Goal: Register for event/course

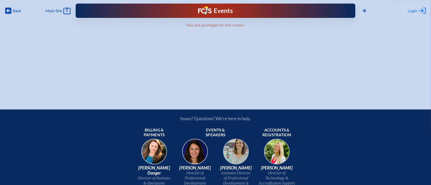
type input "[EMAIL_ADDRESS][DOMAIN_NAME]"
click at [411, 10] on span "Login" at bounding box center [412, 10] width 10 height 5
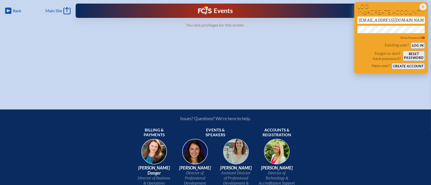
click at [417, 43] on button "Log in" at bounding box center [418, 45] width 14 height 6
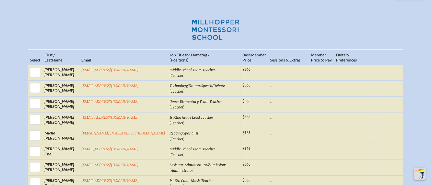
scroll to position [204, 0]
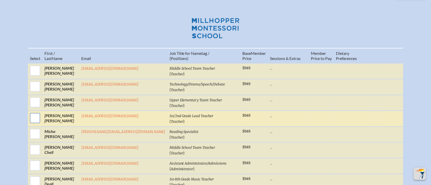
click at [41, 112] on input "checkbox" at bounding box center [35, 118] width 13 height 13
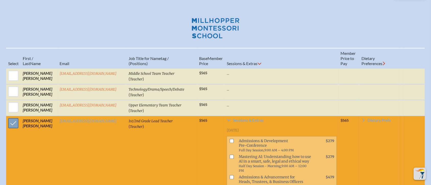
click at [9, 117] on input "checkbox" at bounding box center [13, 123] width 13 height 13
checkbox input "false"
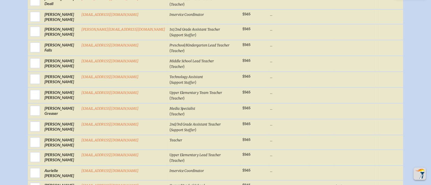
scroll to position [409, 0]
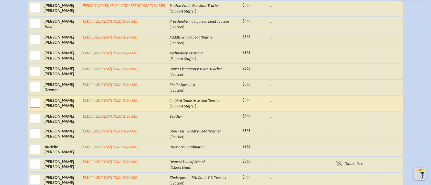
click at [41, 97] on input "checkbox" at bounding box center [35, 103] width 13 height 13
checkbox input "true"
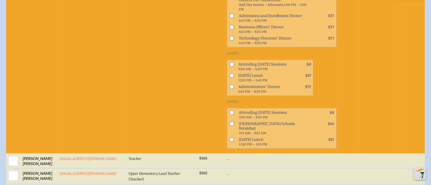
scroll to position [618, 0]
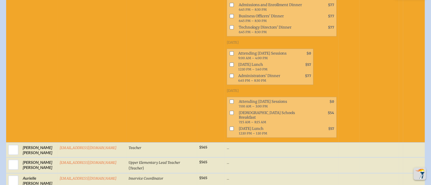
click at [230, 127] on input "checkbox" at bounding box center [232, 129] width 4 height 4
checkbox input "true"
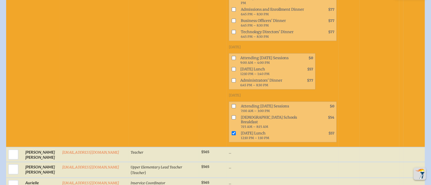
click at [232, 104] on input "checkbox" at bounding box center [234, 106] width 4 height 4
checkbox input "true"
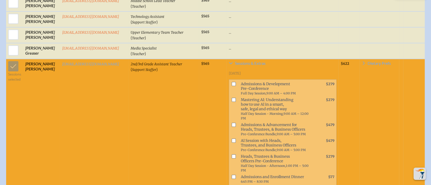
scroll to position [448, 0]
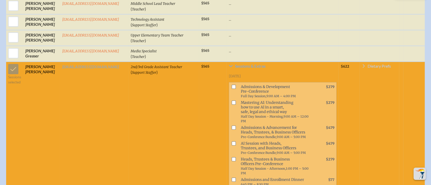
click at [378, 64] on span "Dietary Prefs" at bounding box center [379, 66] width 23 height 4
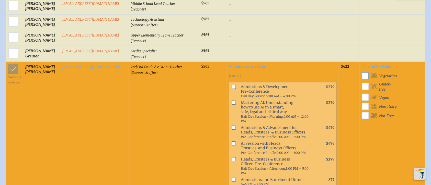
click at [367, 72] on input "checkbox" at bounding box center [364, 76] width 9 height 9
checkbox input "true"
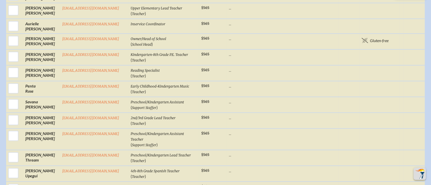
scroll to position [788, 0]
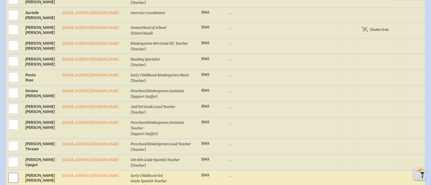
click at [11, 172] on input "checkbox" at bounding box center [13, 178] width 13 height 13
checkbox input "true"
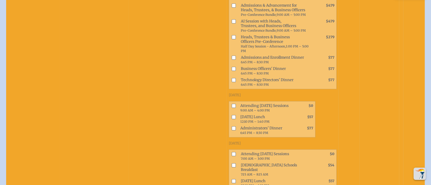
scroll to position [1027, 0]
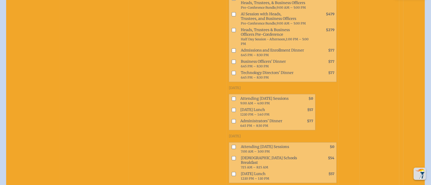
click at [232, 145] on input "checkbox" at bounding box center [234, 147] width 4 height 4
checkbox input "true"
click at [232, 172] on input "checkbox" at bounding box center [234, 174] width 4 height 4
checkbox input "true"
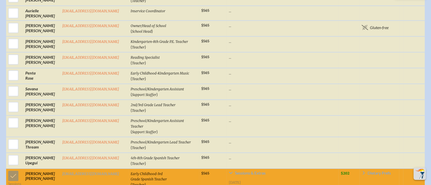
scroll to position [788, 0]
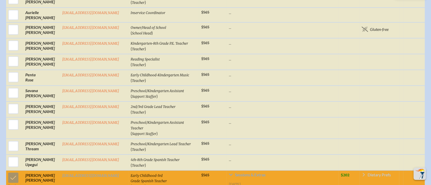
click at [380, 173] on span "Dietary Prefs" at bounding box center [379, 175] width 23 height 4
click at [386, 173] on span "Dietary Prefs" at bounding box center [379, 175] width 23 height 4
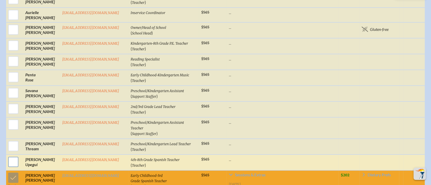
click at [8, 156] on input "checkbox" at bounding box center [13, 162] width 13 height 13
checkbox input "true"
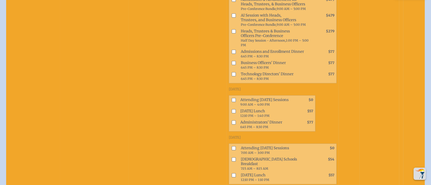
scroll to position [1027, 0]
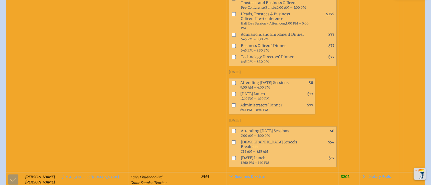
click at [232, 129] on input "checkbox" at bounding box center [234, 131] width 4 height 4
checkbox input "true"
click at [232, 156] on input "checkbox" at bounding box center [234, 158] width 4 height 4
checkbox input "true"
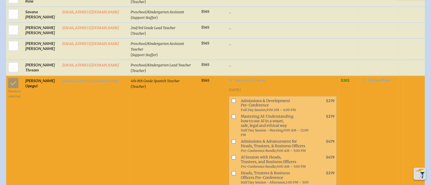
scroll to position [856, 0]
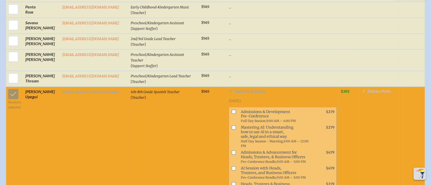
click at [374, 89] on span "Dietary Prefs" at bounding box center [379, 91] width 23 height 4
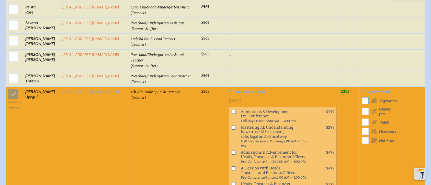
click at [366, 96] on input "checkbox" at bounding box center [364, 100] width 9 height 9
checkbox input "true"
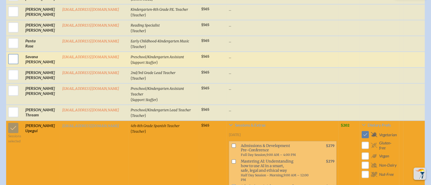
click at [10, 53] on input "checkbox" at bounding box center [13, 59] width 13 height 13
checkbox input "true"
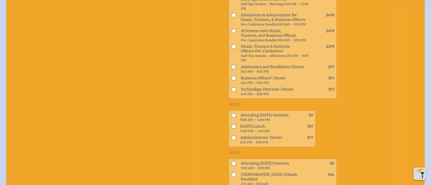
scroll to position [959, 0]
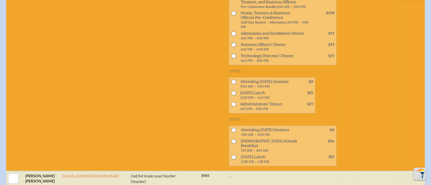
click at [232, 129] on input "checkbox" at bounding box center [234, 131] width 4 height 4
checkbox input "true"
click at [232, 156] on input "checkbox" at bounding box center [234, 158] width 4 height 4
checkbox input "true"
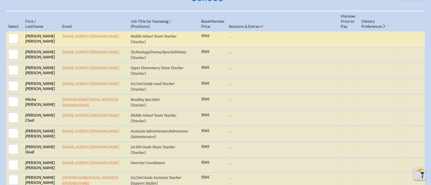
scroll to position [243, 0]
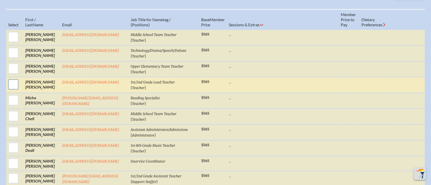
click at [12, 78] on input "checkbox" at bounding box center [13, 84] width 13 height 13
checkbox input "true"
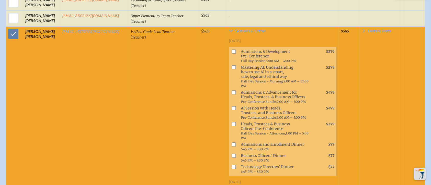
scroll to position [414, 0]
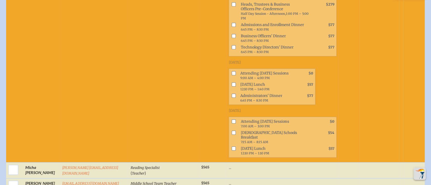
click at [232, 120] on input "checkbox" at bounding box center [234, 122] width 4 height 4
checkbox input "true"
click at [232, 147] on input "checkbox" at bounding box center [234, 149] width 4 height 4
checkbox input "true"
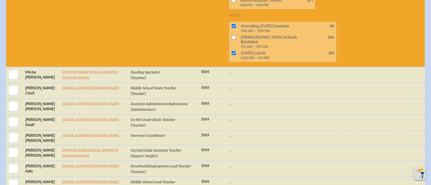
scroll to position [516, 0]
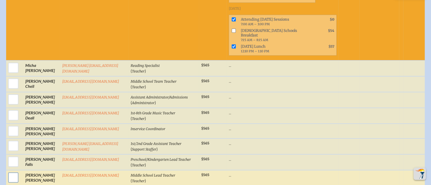
click at [12, 171] on input "checkbox" at bounding box center [13, 177] width 13 height 13
checkbox input "true"
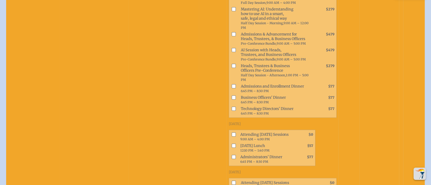
scroll to position [720, 0]
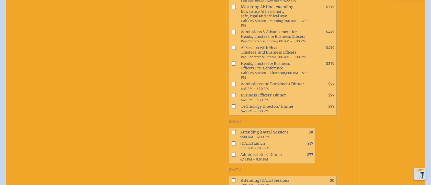
click at [232, 179] on input "checkbox" at bounding box center [234, 181] width 4 height 4
checkbox input "true"
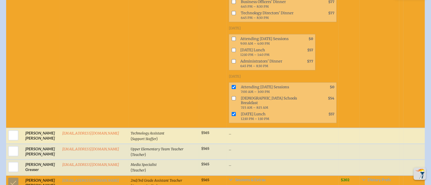
scroll to position [822, 0]
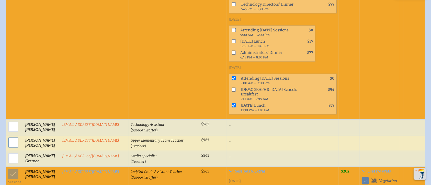
click at [12, 136] on input "checkbox" at bounding box center [13, 142] width 13 height 13
checkbox input "true"
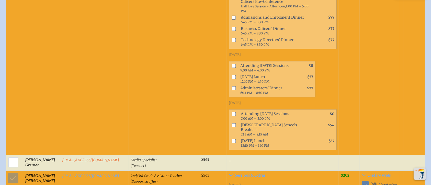
scroll to position [1061, 0]
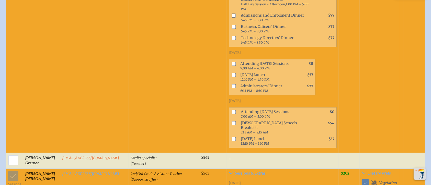
click at [232, 110] on input "checkbox" at bounding box center [234, 112] width 4 height 4
checkbox input "true"
click at [232, 137] on input "checkbox" at bounding box center [234, 139] width 4 height 4
checkbox input "true"
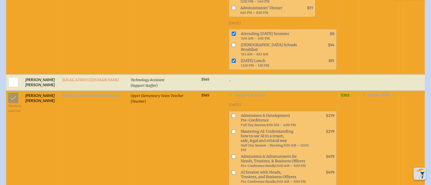
scroll to position [856, 0]
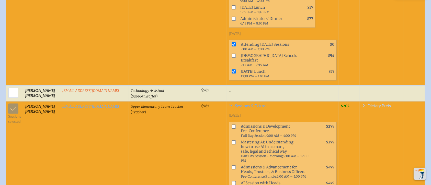
click at [382, 104] on span "Dietary Prefs" at bounding box center [379, 106] width 23 height 4
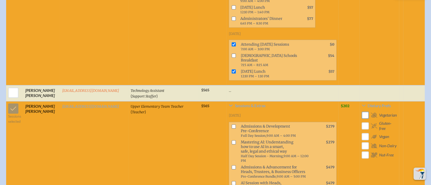
click at [368, 111] on input "checkbox" at bounding box center [364, 115] width 9 height 9
checkbox input "true"
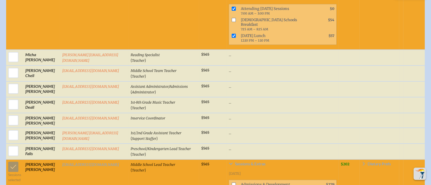
scroll to position [516, 0]
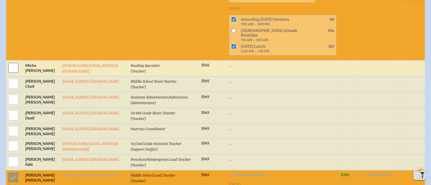
click at [10, 62] on input "checkbox" at bounding box center [13, 68] width 13 height 13
checkbox input "true"
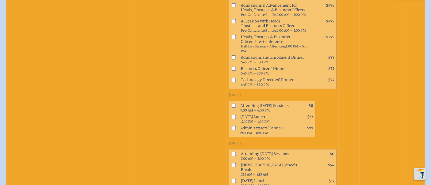
scroll to position [652, 0]
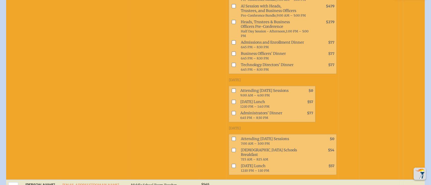
click at [232, 137] on input "checkbox" at bounding box center [234, 139] width 4 height 4
checkbox input "true"
click at [232, 164] on input "checkbox" at bounding box center [234, 166] width 4 height 4
checkbox input "true"
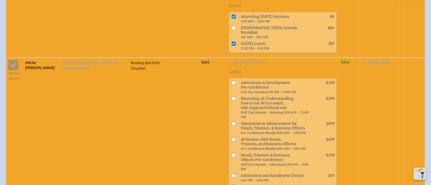
scroll to position [482, 0]
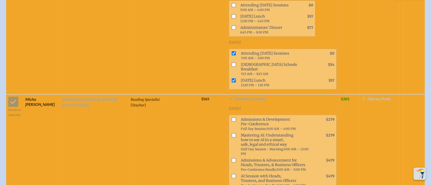
click at [379, 97] on span "Dietary Prefs" at bounding box center [379, 99] width 23 height 4
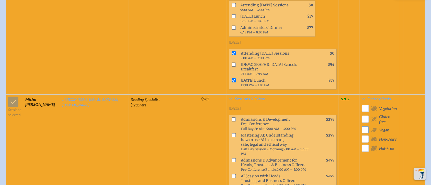
click at [366, 125] on input "checkbox" at bounding box center [364, 129] width 9 height 9
checkbox input "true"
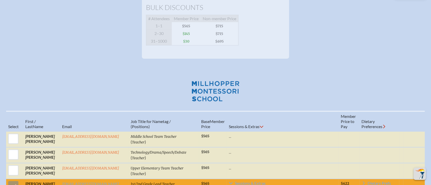
scroll to position [141, 0]
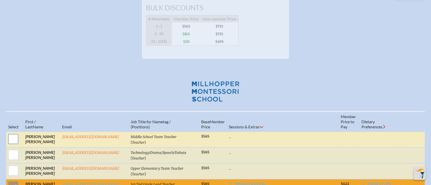
click at [10, 133] on input "checkbox" at bounding box center [13, 139] width 13 height 13
checkbox input "true"
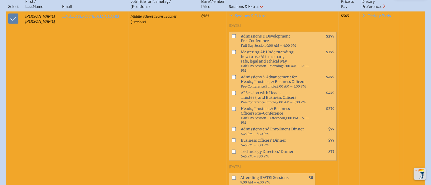
scroll to position [311, 0]
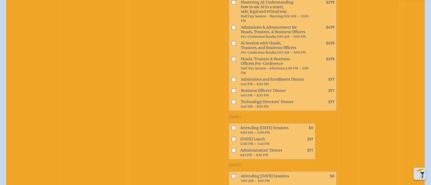
click at [232, 174] on input "checkbox" at bounding box center [234, 176] width 4 height 4
checkbox input "true"
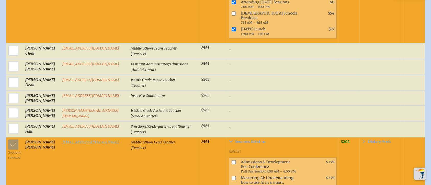
scroll to position [1022, 0]
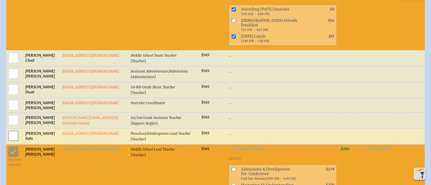
click at [9, 130] on input "checkbox" at bounding box center [13, 136] width 13 height 13
checkbox input "true"
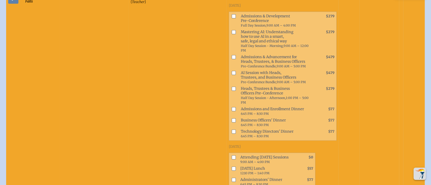
scroll to position [1226, 0]
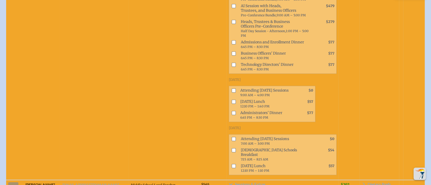
click at [232, 137] on input "checkbox" at bounding box center [234, 139] width 4 height 4
checkbox input "true"
click at [232, 164] on input "checkbox" at bounding box center [234, 166] width 4 height 4
checkbox input "true"
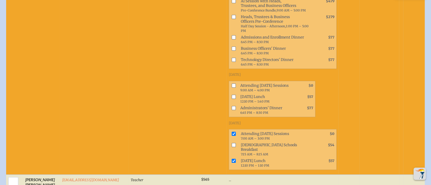
scroll to position [2044, 0]
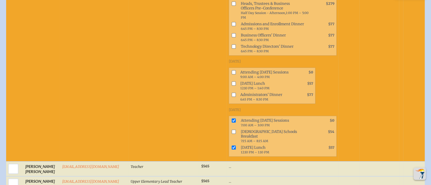
checkbox input "true"
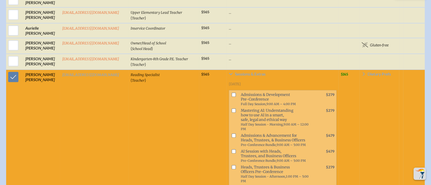
scroll to position [2214, 0]
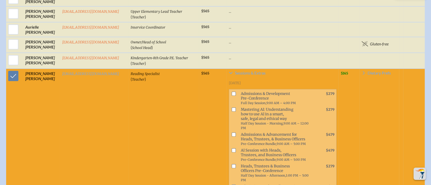
checkbox input "true"
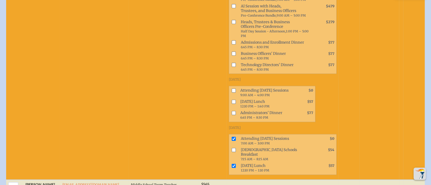
scroll to position [954, 0]
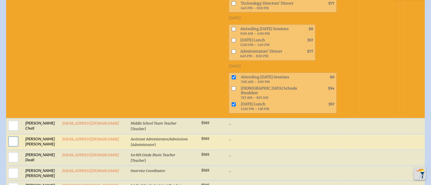
click at [10, 135] on input "checkbox" at bounding box center [13, 141] width 13 height 13
checkbox input "true"
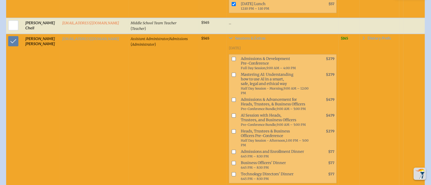
scroll to position [1056, 0]
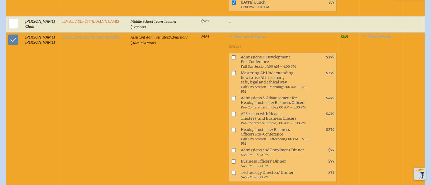
checkbox input "true"
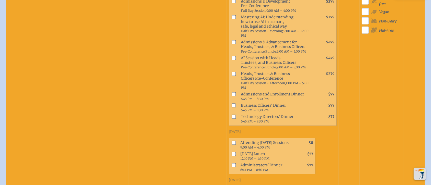
scroll to position [2214, 0]
checkbox input "true"
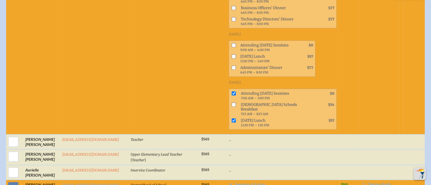
scroll to position [2350, 0]
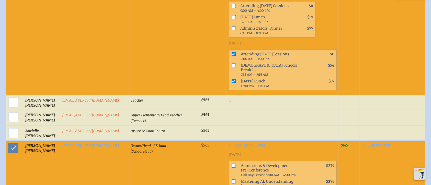
checkbox input "true"
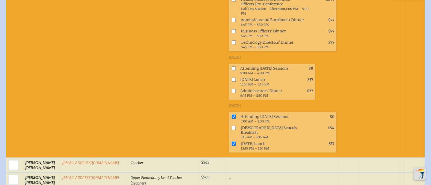
scroll to position [2248, 0]
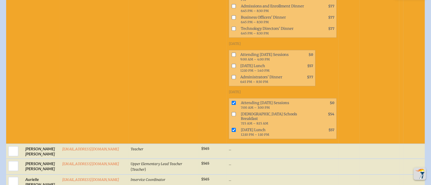
scroll to position [2350, 0]
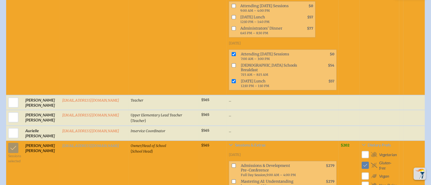
checkbox input "true"
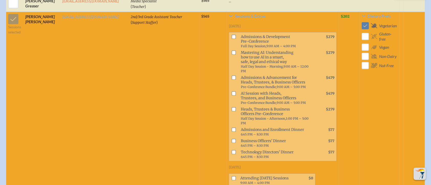
scroll to position [2146, 0]
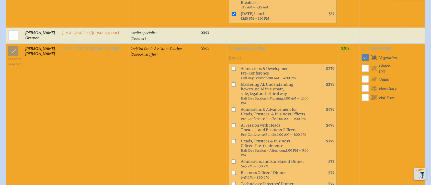
checkbox input "true"
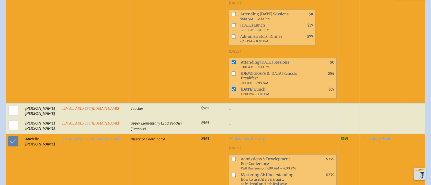
scroll to position [2350, 0]
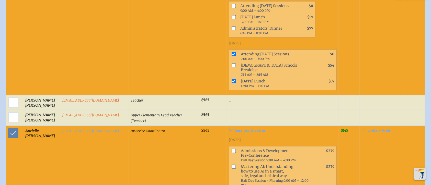
checkbox input "true"
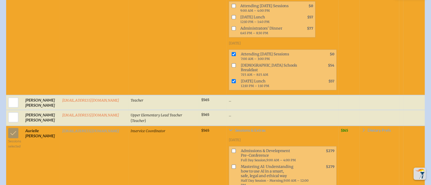
checkbox input "true"
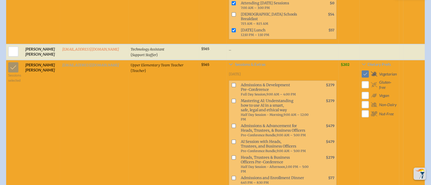
scroll to position [1873, 0]
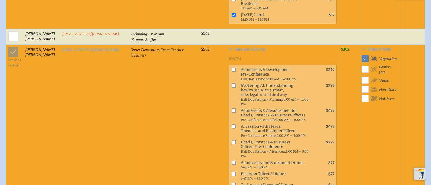
checkbox input "true"
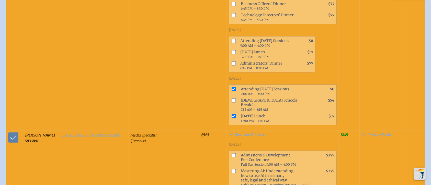
scroll to position [2044, 0]
checkbox input "true"
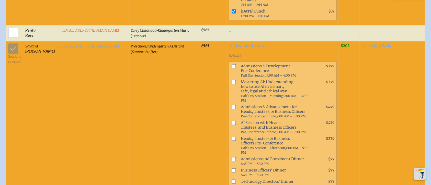
scroll to position [3372, 0]
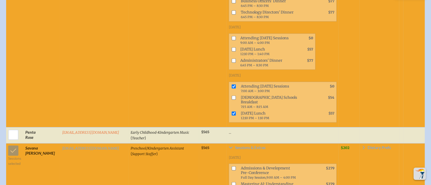
checkbox input "true"
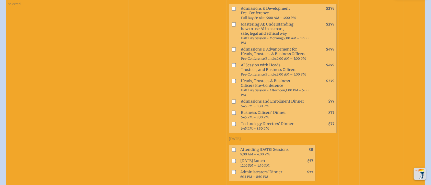
scroll to position [3542, 0]
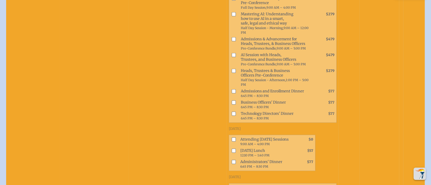
checkbox input "true"
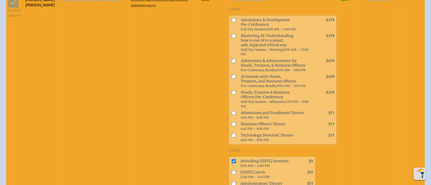
scroll to position [1090, 0]
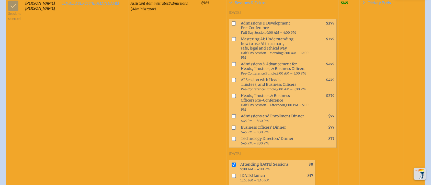
checkbox input "true"
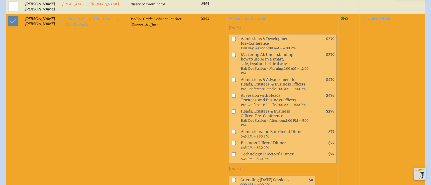
scroll to position [1362, 0]
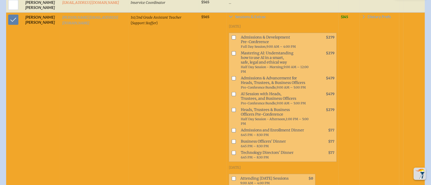
checkbox input "true"
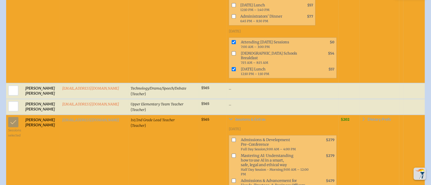
scroll to position [443, 0]
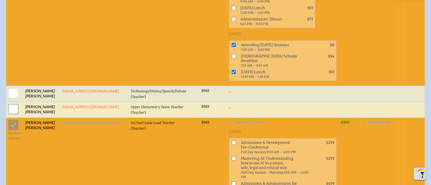
click at [14, 103] on input "checkbox" at bounding box center [13, 109] width 13 height 13
checkbox input "true"
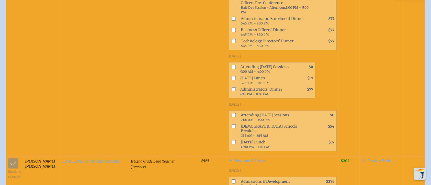
scroll to position [647, 0]
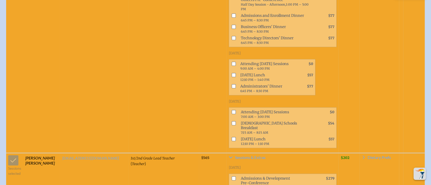
click at [232, 110] on input "checkbox" at bounding box center [234, 112] width 4 height 4
checkbox input "true"
click at [232, 137] on input "checkbox" at bounding box center [234, 139] width 4 height 4
checkbox input "true"
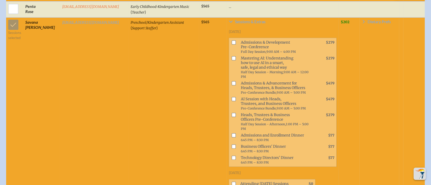
scroll to position [4019, 0]
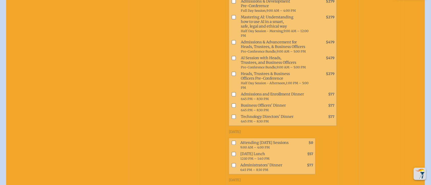
checkbox input "true"
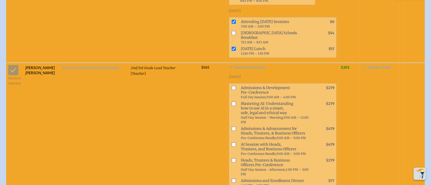
scroll to position [4190, 0]
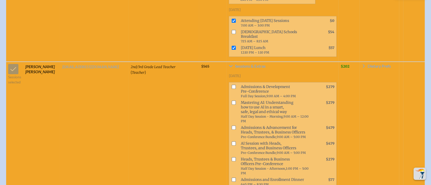
checkbox input "true"
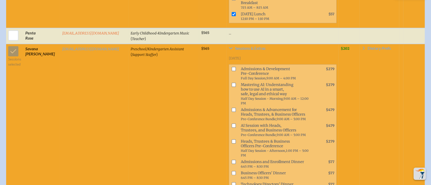
scroll to position [3951, 0]
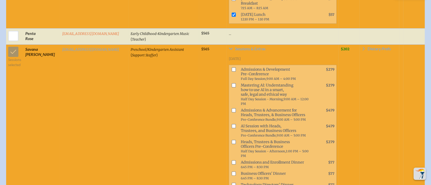
checkbox input "true"
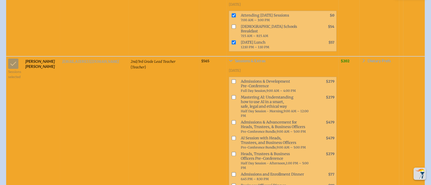
scroll to position [4258, 0]
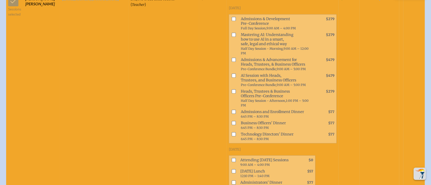
checkbox input "true"
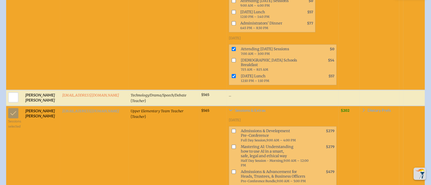
scroll to position [443, 0]
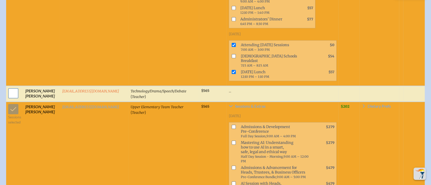
click at [9, 87] on input "checkbox" at bounding box center [13, 93] width 13 height 13
checkbox input "true"
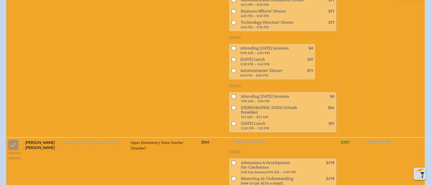
scroll to position [647, 0]
click at [232, 95] on input "checkbox" at bounding box center [234, 97] width 4 height 4
checkbox input "true"
click at [232, 122] on input "checkbox" at bounding box center [234, 124] width 4 height 4
checkbox input "true"
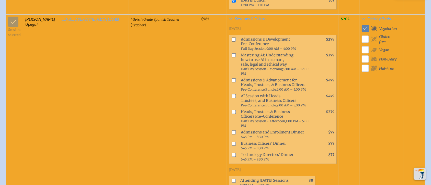
scroll to position [5246, 0]
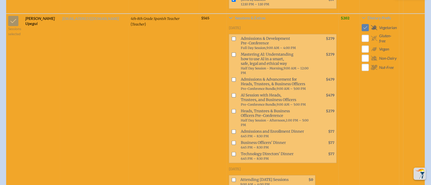
click at [28, 65] on span "Ms." at bounding box center [28, 65] width 6 height 5
type input "npeters@millhopper.com"
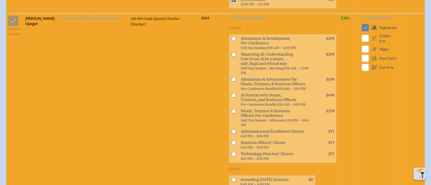
type input "Assistant Teacher"
type input "Natalie"
type input "Peters"
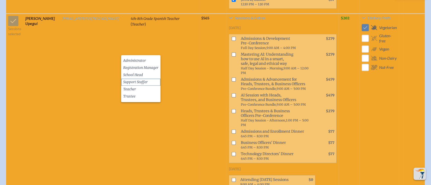
click at [131, 81] on span "Support Staffer" at bounding box center [135, 82] width 25 height 5
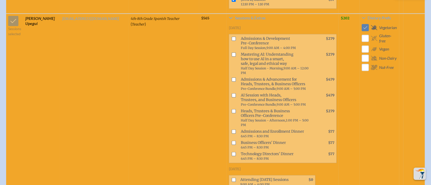
checkbox input "true"
checkbox input "false"
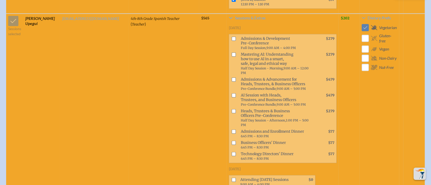
checkbox input "false"
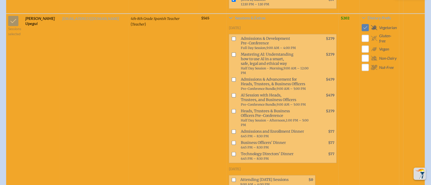
checkbox input "false"
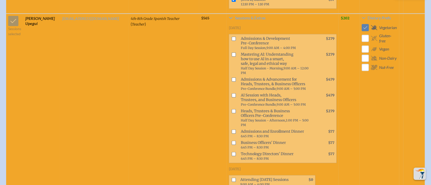
checkbox input "false"
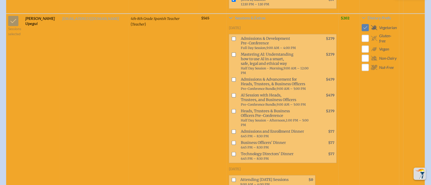
checkbox input "false"
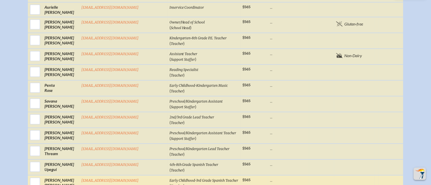
scroll to position [545, 0]
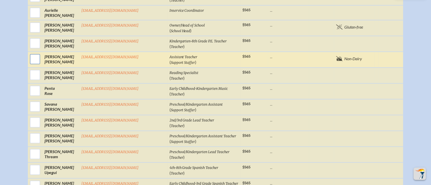
click at [41, 53] on input "checkbox" at bounding box center [35, 59] width 13 height 13
checkbox input "true"
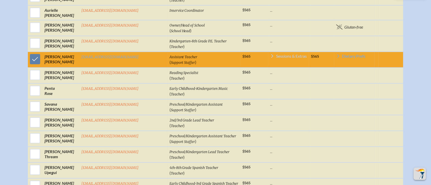
click at [276, 54] on span "Sessions & Extras" at bounding box center [291, 56] width 31 height 4
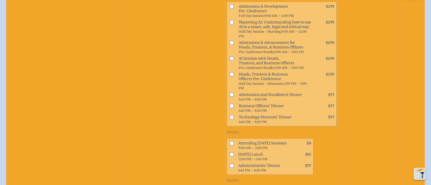
scroll to position [692, 0]
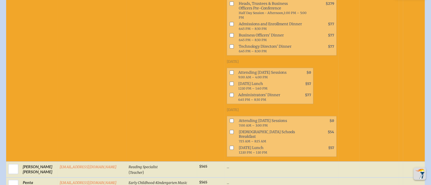
click at [230, 119] on input "checkbox" at bounding box center [232, 121] width 4 height 4
checkbox input "true"
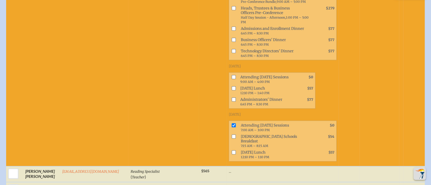
click at [229, 149] on span at bounding box center [233, 154] width 8 height 11
click at [232, 150] on input "checkbox" at bounding box center [234, 152] width 4 height 4
checkbox input "true"
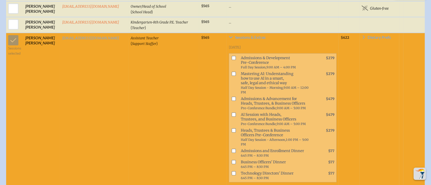
scroll to position [556, 0]
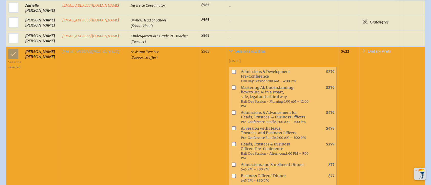
click at [374, 49] on span "Dietary Prefs" at bounding box center [379, 51] width 23 height 4
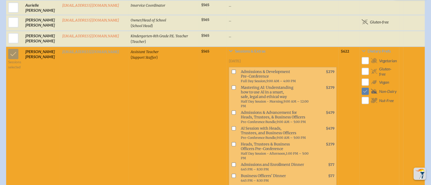
drag, startPoint x: 151, startPoint y: 66, endPoint x: 149, endPoint y: 65, distance: 2.9
click at [151, 66] on td "Assistant Teacher ( Support Staffer )" at bounding box center [164, 175] width 71 height 256
click at [14, 47] on td "Sessions selected" at bounding box center [14, 175] width 17 height 256
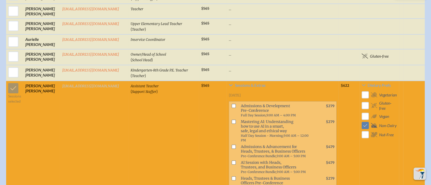
scroll to position [487, 0]
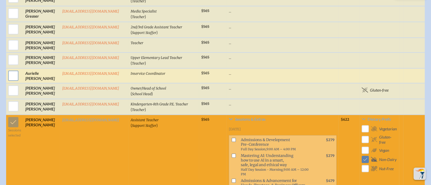
click at [10, 69] on input "checkbox" at bounding box center [13, 75] width 13 height 13
checkbox input "true"
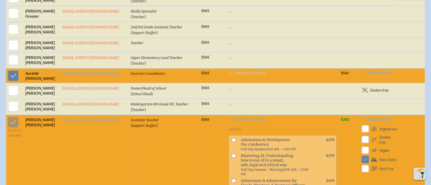
click at [238, 71] on span "Sessions & Extras" at bounding box center [250, 73] width 31 height 4
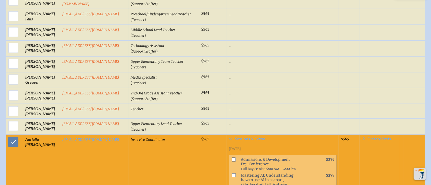
scroll to position [419, 0]
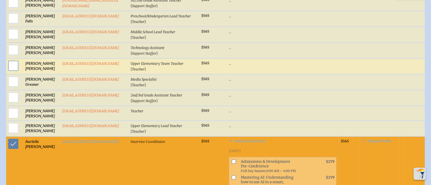
click at [8, 60] on input "checkbox" at bounding box center [13, 66] width 13 height 13
checkbox input "true"
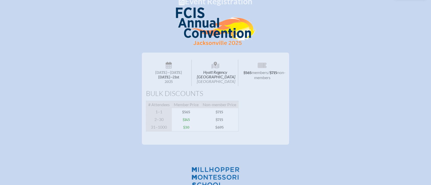
scroll to position [45, 0]
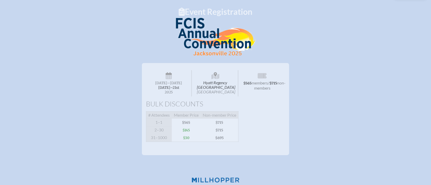
click at [259, 80] on span "members" at bounding box center [259, 82] width 16 height 5
click at [263, 67] on div "Hyatt Regency Jacksonville Riverfront Jacksonville Wednesday –Friday , November…" at bounding box center [215, 82] width 139 height 31
click at [264, 73] on icon at bounding box center [262, 75] width 9 height 5
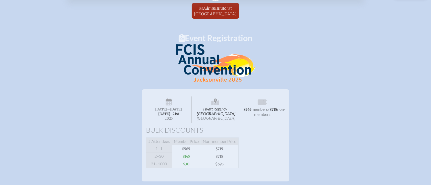
scroll to position [0, 0]
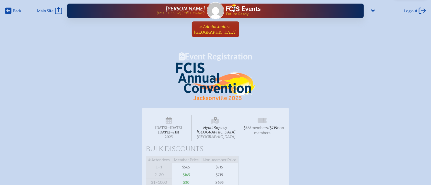
click at [216, 29] on span "at Millhopper Montessori School" at bounding box center [215, 29] width 43 height 11
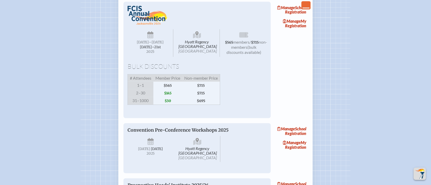
scroll to position [409, 0]
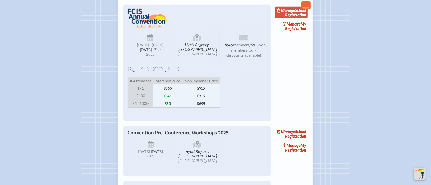
click at [300, 18] on link "Manage School Registration" at bounding box center [291, 13] width 33 height 12
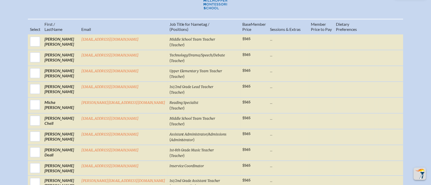
scroll to position [204, 0]
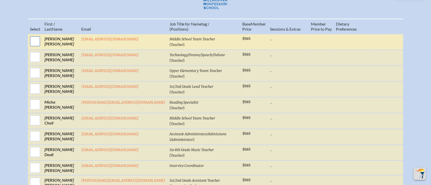
click at [41, 45] on input "checkbox" at bounding box center [35, 41] width 13 height 13
checkbox input "true"
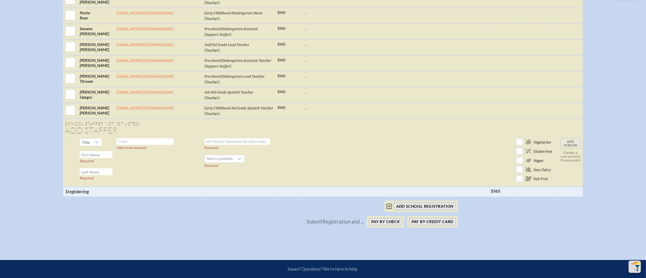
scroll to position [779, 0]
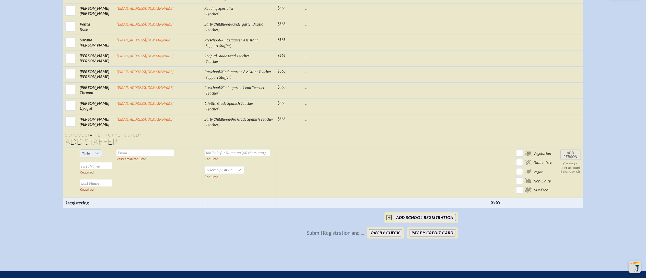
click at [90, 151] on span "Title" at bounding box center [86, 153] width 8 height 5
click at [106, 175] on li "Ms." at bounding box center [104, 174] width 22 height 7
click at [148, 150] on input "text" at bounding box center [144, 153] width 57 height 6
type input "llittell@millhopper.com"
click at [211, 150] on input "text" at bounding box center [237, 153] width 65 height 6
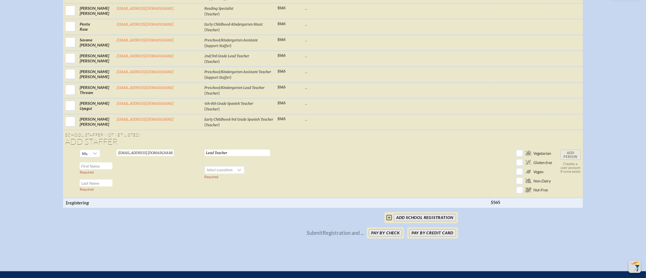
type input "Lead Teacher"
click at [112, 162] on input "text" at bounding box center [96, 165] width 33 height 7
type input "Lael"
click at [205, 167] on span "Select a position" at bounding box center [220, 170] width 30 height 7
click at [202, 185] on span "Teacher" at bounding box center [200, 198] width 13 height 5
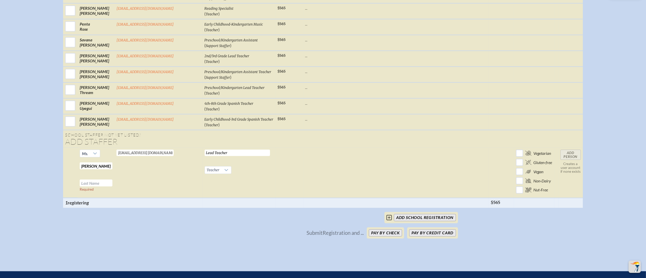
click at [102, 180] on input "text" at bounding box center [96, 183] width 33 height 7
type input "Littell"
click at [365, 148] on td at bounding box center [396, 173] width 186 height 50
click at [430, 150] on input "Add Person" at bounding box center [571, 155] width 20 height 10
checkbox input "false"
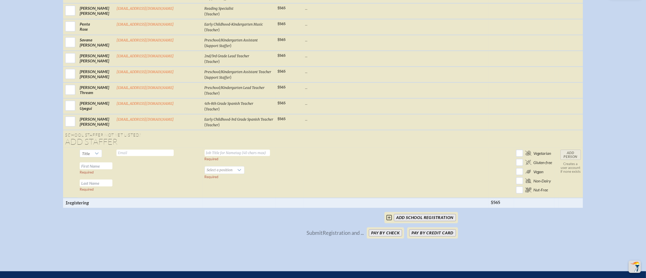
scroll to position [580, 0]
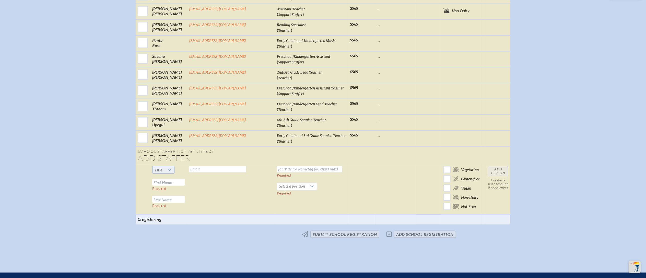
click at [165, 166] on span "Title" at bounding box center [159, 169] width 12 height 7
click at [172, 185] on span "Ms." at bounding box center [170, 190] width 6 height 5
click at [220, 166] on input "text" at bounding box center [217, 169] width 57 height 6
type input "leskin@millhopper.com"
click at [281, 166] on input "text" at bounding box center [309, 169] width 65 height 6
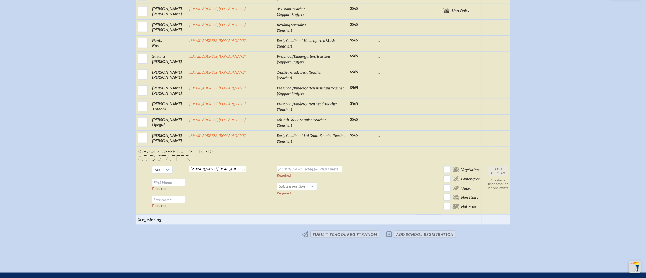
click at [283, 166] on input "text" at bounding box center [309, 169] width 65 height 6
type input "Assistant Teacher"
click at [285, 183] on span "Select a position" at bounding box center [292, 186] width 30 height 7
click at [277, 185] on li "Support Staffer" at bounding box center [284, 206] width 40 height 7
click at [181, 179] on input "text" at bounding box center [168, 182] width 33 height 7
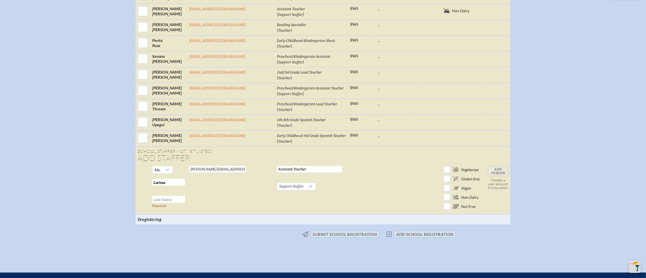
type input "Larissa"
type input "Eskin"
click at [430, 166] on input "Add Person" at bounding box center [498, 171] width 20 height 10
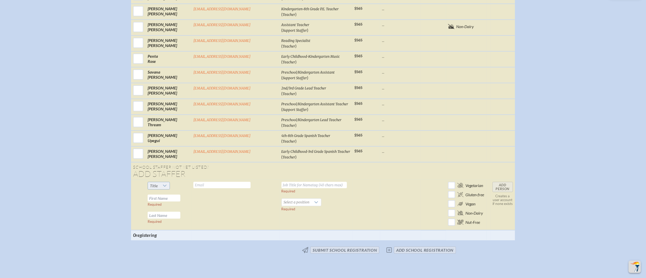
click at [167, 184] on icon at bounding box center [165, 186] width 4 height 4
click at [178, 185] on li "Ms." at bounding box center [176, 205] width 22 height 7
click at [216, 182] on input "text" at bounding box center [221, 185] width 57 height 6
type input "elang@millhopper.com"
type input "Assistant Teacher"
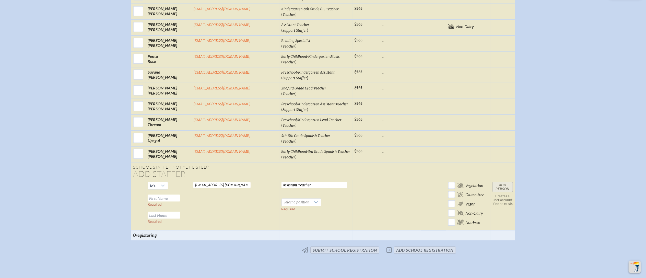
click at [180, 185] on input "text" at bounding box center [164, 198] width 33 height 7
type input "Emily"
type input "Lang"
click at [282, 185] on span "Select a position" at bounding box center [297, 202] width 30 height 7
click at [279, 185] on span "Support Staffer" at bounding box center [278, 221] width 25 height 5
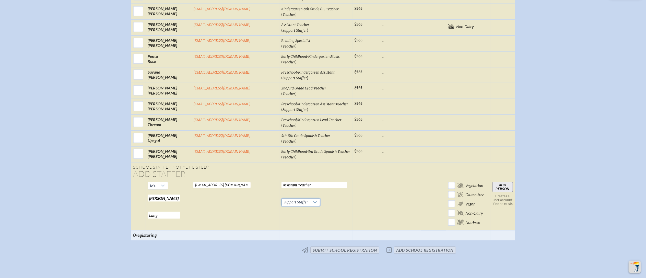
click at [430, 182] on input "Add Person" at bounding box center [503, 187] width 20 height 10
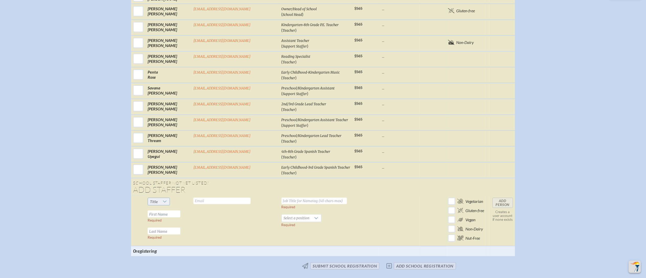
click at [170, 185] on div at bounding box center [165, 201] width 10 height 7
click at [170, 185] on span "Ms." at bounding box center [170, 220] width 6 height 5
click at [228, 185] on input "text" at bounding box center [221, 201] width 57 height 6
type input "nrodriguez@millhopper.com"
click at [282, 185] on input "text" at bounding box center [314, 201] width 65 height 6
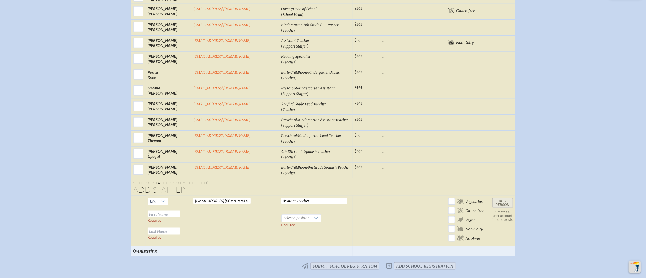
drag, startPoint x: 281, startPoint y: 188, endPoint x: 270, endPoint y: 189, distance: 10.2
click at [282, 185] on input "Assitant Teacher" at bounding box center [314, 201] width 65 height 6
type input "Assistant Teacher"
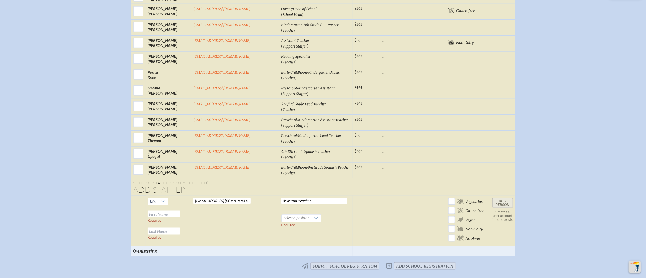
click at [177, 185] on input "text" at bounding box center [164, 214] width 33 height 7
type input "Nina"
type input "Rodriguez"
click at [282, 185] on span "Select a position" at bounding box center [297, 218] width 30 height 7
click at [276, 185] on span "Support Staffer" at bounding box center [278, 237] width 25 height 5
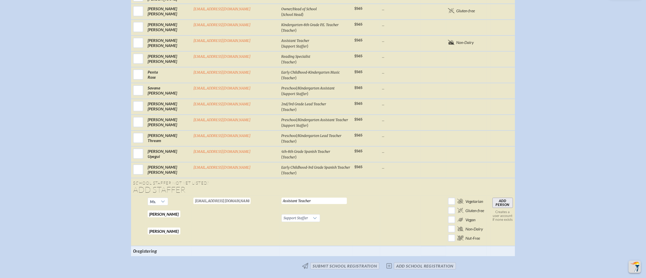
click at [430, 185] on input "Add Person" at bounding box center [503, 203] width 20 height 10
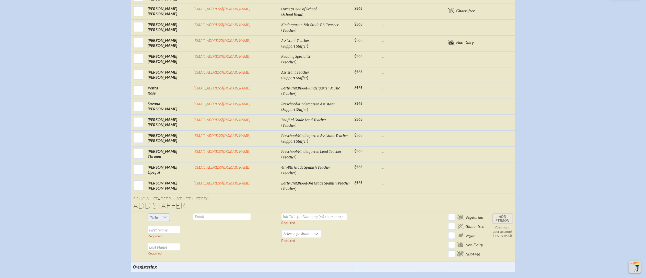
click at [160, 185] on span "Title" at bounding box center [154, 217] width 12 height 7
click at [173, 185] on li "Ms." at bounding box center [176, 235] width 22 height 7
click at [216, 185] on input "text" at bounding box center [221, 217] width 57 height 6
type input "phunter@millhopper.com"
type input "Lead Teacher"
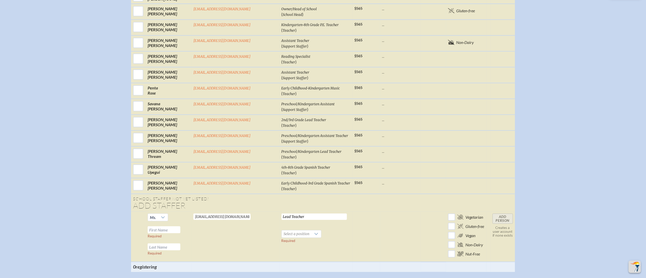
click at [180, 185] on input "text" at bounding box center [164, 229] width 33 height 7
type input "Phyllis"
click at [178, 185] on input "text" at bounding box center [164, 246] width 33 height 7
type input "Hunter"
click at [282, 185] on span "Select a position" at bounding box center [297, 233] width 30 height 7
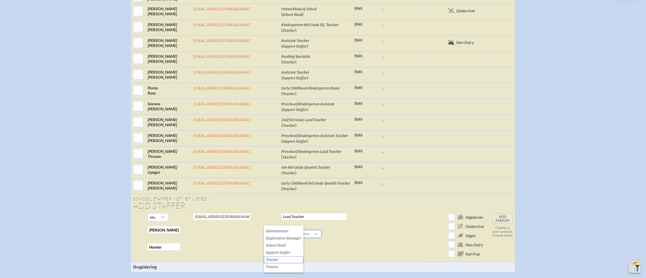
click at [276, 185] on span "Teacher" at bounding box center [272, 259] width 13 height 5
click at [430, 185] on input "checkbox" at bounding box center [451, 226] width 9 height 9
checkbox input "true"
click at [430, 185] on input "Add Person" at bounding box center [503, 219] width 20 height 10
checkbox input "false"
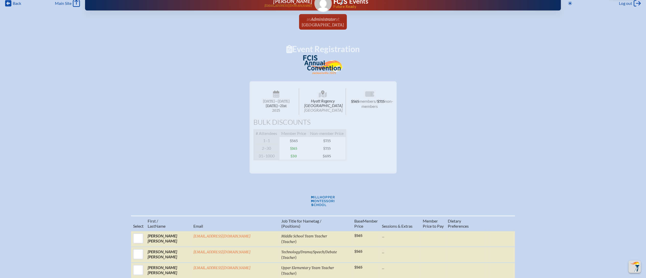
scroll to position [0, 0]
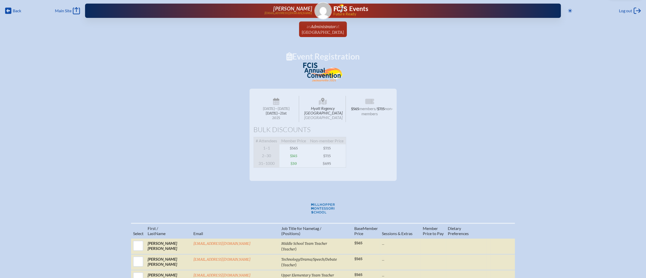
click at [299, 124] on div "Hyatt Regency Jacksonville Riverfront Jacksonville Wednesday –Friday , November…" at bounding box center [323, 108] width 139 height 31
click at [61, 9] on span "Main Site" at bounding box center [63, 10] width 17 height 5
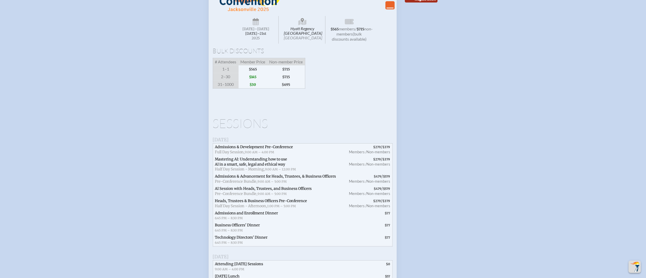
scroll to position [562, 0]
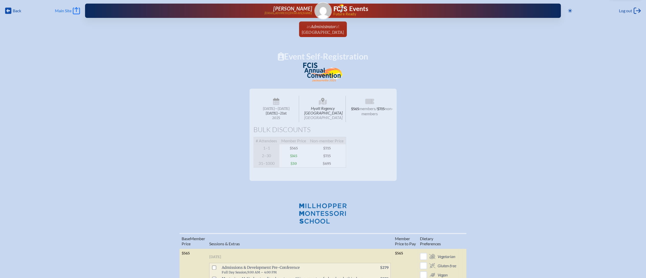
click at [65, 9] on span "Main Site" at bounding box center [63, 10] width 17 height 5
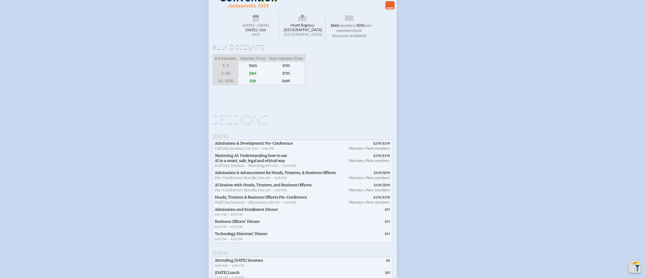
scroll to position [562, 0]
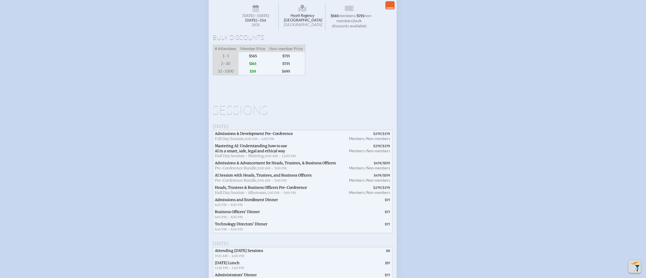
click at [287, 67] on span "$715" at bounding box center [286, 64] width 38 height 8
click at [251, 67] on span "$145" at bounding box center [253, 64] width 29 height 8
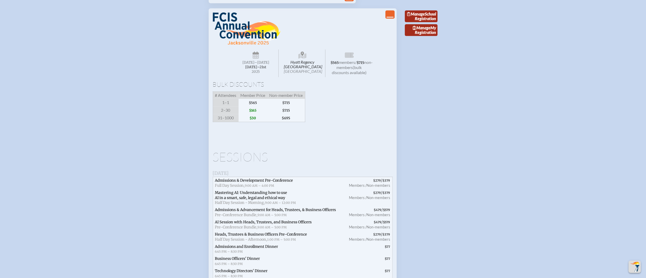
scroll to position [511, 0]
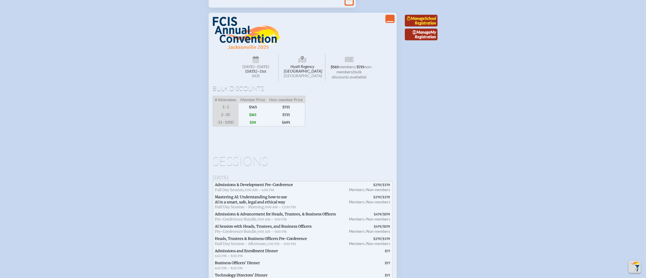
click at [425, 21] on span "Manage" at bounding box center [416, 18] width 18 height 5
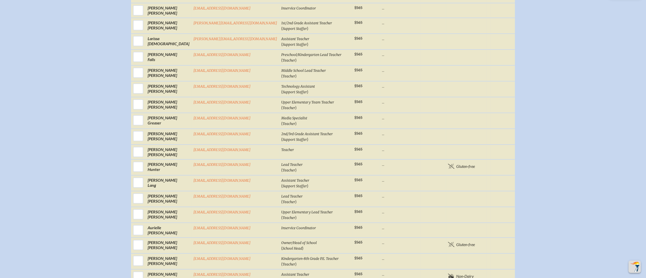
scroll to position [460, 0]
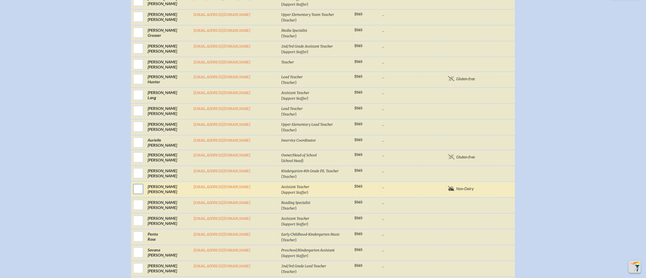
click at [145, 183] on input "checkbox" at bounding box center [138, 189] width 13 height 13
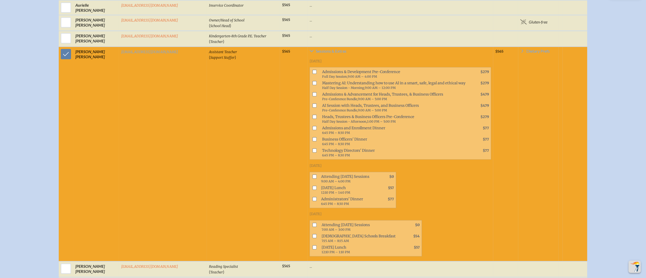
scroll to position [613, 0]
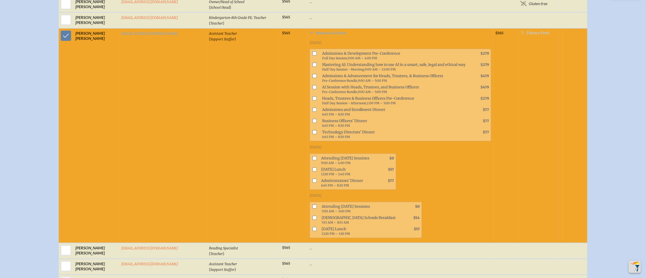
click at [527, 31] on span "Dietary Prefs" at bounding box center [538, 33] width 23 height 4
click at [72, 29] on input "checkbox" at bounding box center [66, 35] width 13 height 13
checkbox input "false"
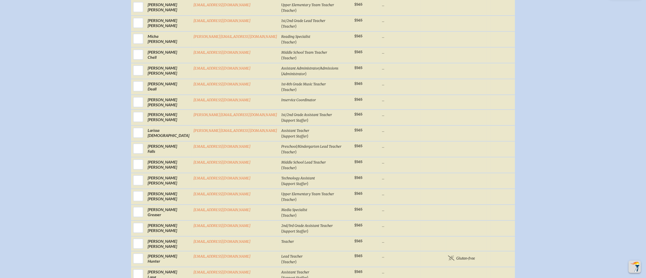
scroll to position [255, 0]
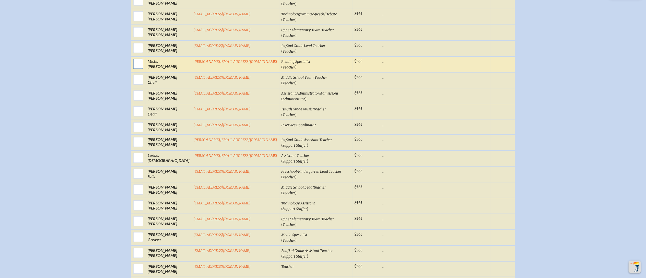
click at [145, 65] on input "checkbox" at bounding box center [138, 63] width 13 height 13
checkbox input "true"
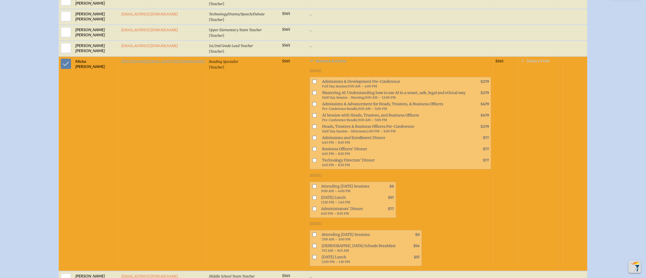
click at [527, 63] on span "Dietary Prefs" at bounding box center [538, 61] width 23 height 4
click at [520, 92] on input "checkbox" at bounding box center [524, 89] width 9 height 9
checkbox input "true"
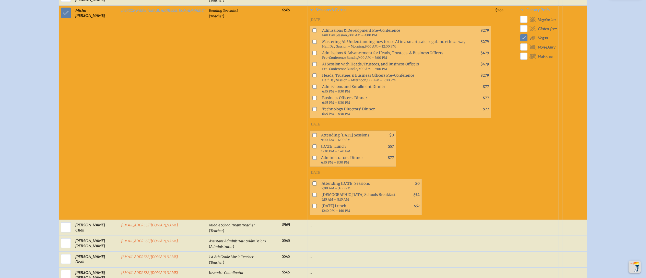
click at [72, 14] on input "checkbox" at bounding box center [66, 12] width 13 height 13
checkbox input "false"
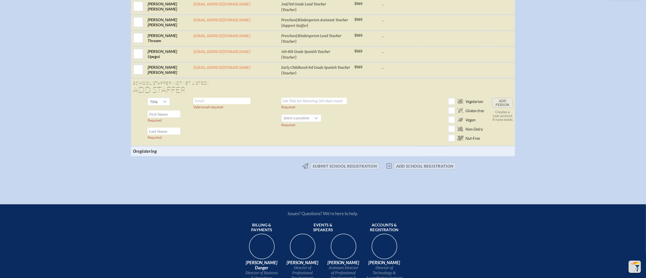
scroll to position [766, 0]
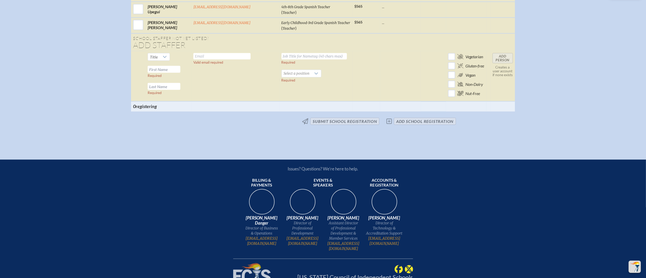
click at [318, 116] on span "No changes submit School Registration add School Registration" at bounding box center [323, 121] width 270 height 11
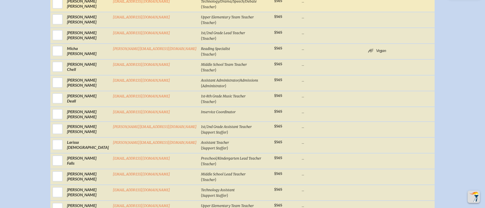
scroll to position [230, 0]
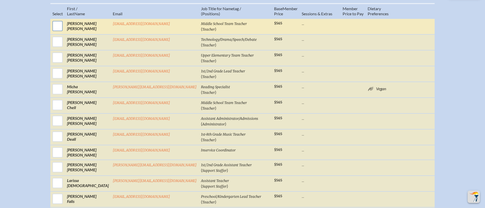
click at [64, 29] on input "checkbox" at bounding box center [57, 26] width 13 height 13
checkbox input "true"
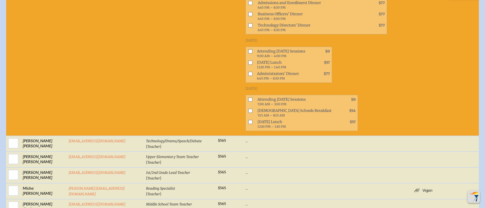
scroll to position [350, 0]
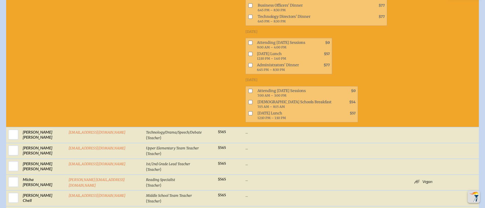
click at [248, 89] on input "checkbox" at bounding box center [250, 91] width 4 height 4
checkbox input "true"
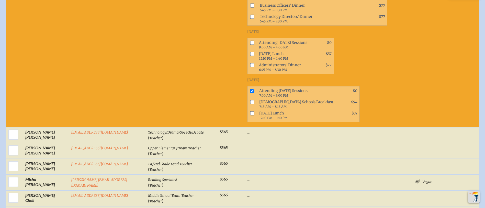
click at [250, 114] on input "checkbox" at bounding box center [252, 113] width 4 height 4
checkbox input "true"
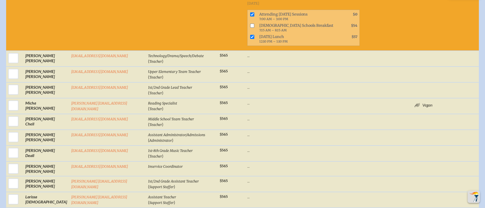
scroll to position [465, 0]
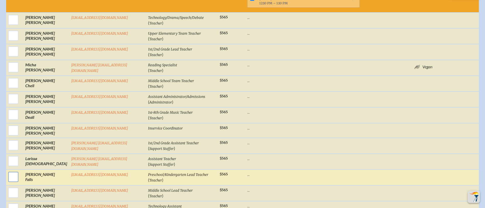
click at [9, 176] on input "checkbox" at bounding box center [13, 177] width 13 height 13
checkbox input "true"
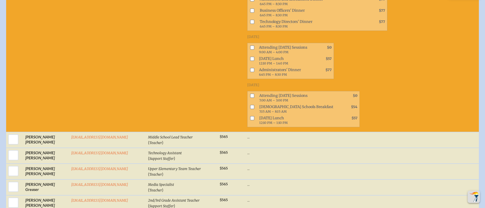
scroll to position [733, 0]
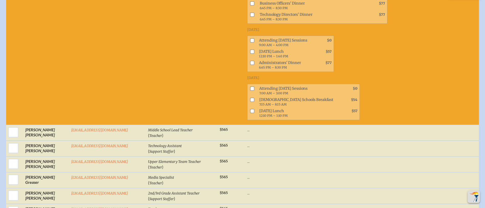
click at [250, 87] on input "checkbox" at bounding box center [252, 89] width 4 height 4
checkbox input "true"
click at [250, 109] on input "checkbox" at bounding box center [252, 111] width 4 height 4
checkbox input "true"
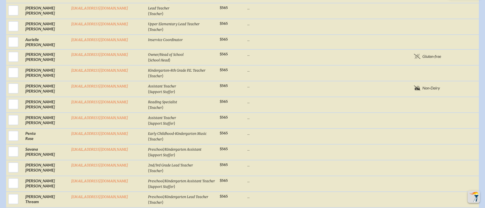
scroll to position [1040, 0]
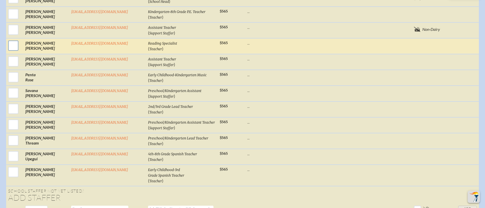
click at [12, 46] on input "checkbox" at bounding box center [13, 45] width 13 height 13
checkbox input "true"
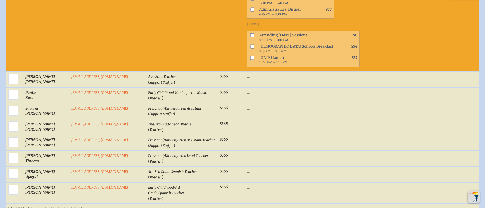
scroll to position [1231, 0]
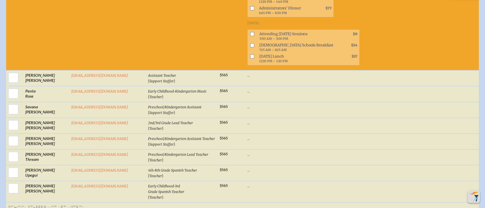
click at [250, 32] on input "checkbox" at bounding box center [252, 34] width 4 height 4
checkbox input "true"
click at [250, 54] on input "checkbox" at bounding box center [252, 56] width 4 height 4
checkbox input "true"
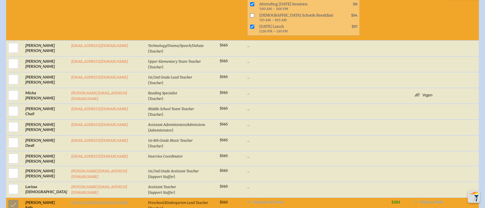
scroll to position [427, 0]
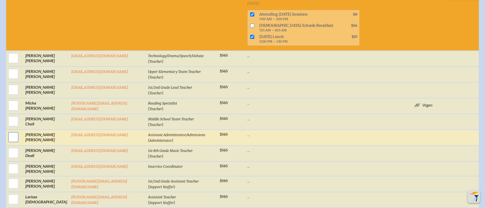
click at [13, 137] on input "checkbox" at bounding box center [13, 137] width 13 height 13
checkbox input "true"
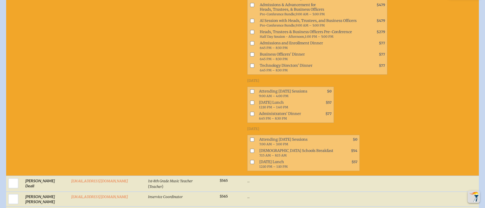
scroll to position [618, 0]
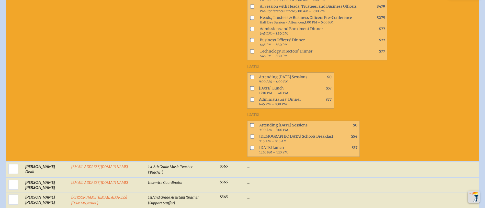
click at [250, 75] on input "checkbox" at bounding box center [252, 77] width 4 height 4
checkbox input "true"
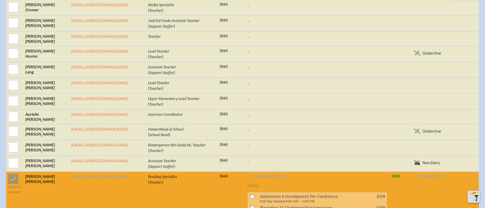
scroll to position [1116, 0]
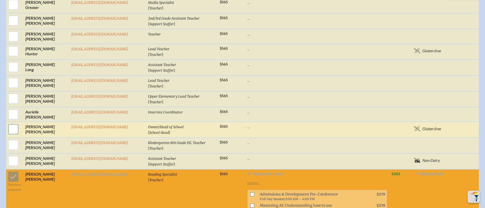
click at [11, 126] on input "checkbox" at bounding box center [13, 129] width 13 height 13
checkbox input "true"
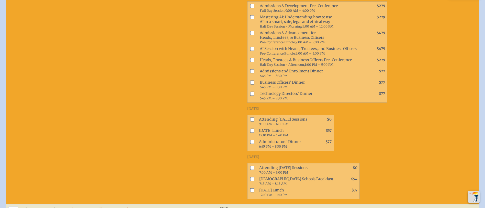
scroll to position [1270, 0]
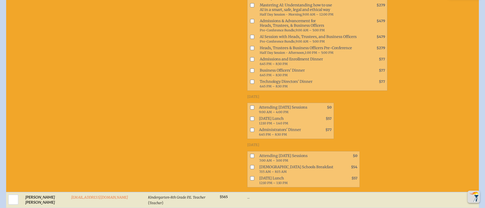
click at [250, 106] on input "checkbox" at bounding box center [252, 108] width 4 height 4
checkbox input "true"
click at [247, 153] on span at bounding box center [251, 158] width 8 height 11
click at [250, 154] on input "checkbox" at bounding box center [252, 156] width 4 height 4
checkbox input "true"
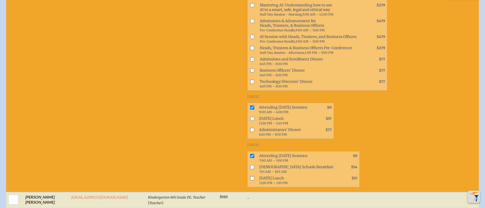
click at [250, 177] on input "checkbox" at bounding box center [252, 179] width 4 height 4
checkbox input "true"
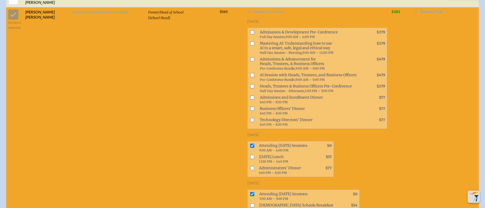
scroll to position [1193, 0]
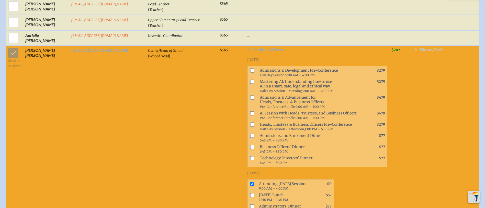
click at [430, 48] on span "Dietary Prefs" at bounding box center [431, 50] width 23 height 4
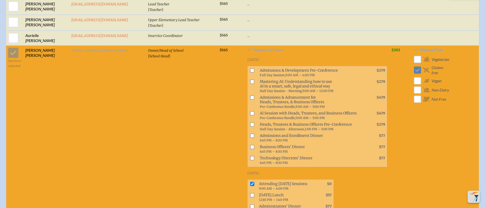
click at [180, 78] on td "Owner/Head of School ( School Head )" at bounding box center [182, 157] width 72 height 224
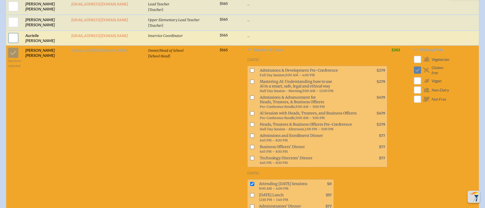
click at [9, 32] on input "checkbox" at bounding box center [13, 38] width 13 height 13
checkbox input "true"
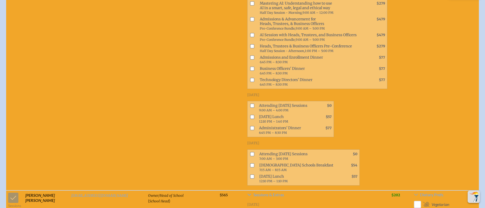
scroll to position [1270, 0]
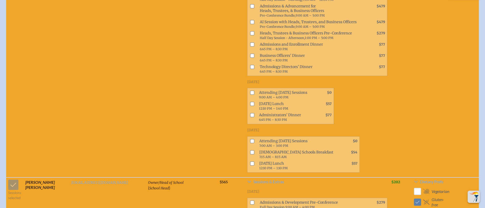
click at [250, 91] on input "checkbox" at bounding box center [252, 93] width 4 height 4
checkbox input "true"
click at [250, 139] on input "checkbox" at bounding box center [252, 141] width 4 height 4
checkbox input "true"
click at [250, 162] on input "checkbox" at bounding box center [252, 164] width 4 height 4
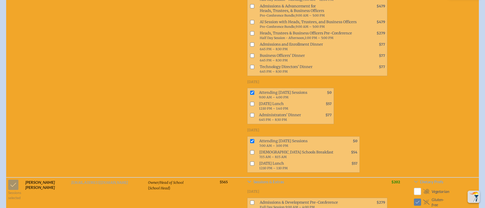
checkbox input "true"
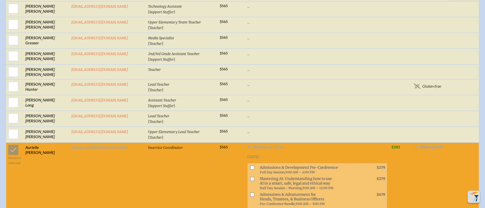
scroll to position [1078, 0]
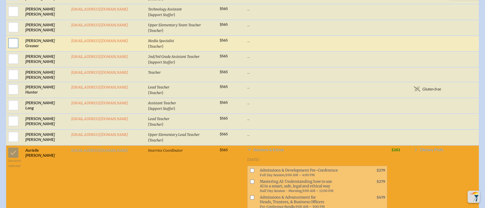
click at [8, 37] on input "checkbox" at bounding box center [13, 43] width 13 height 13
checkbox input "true"
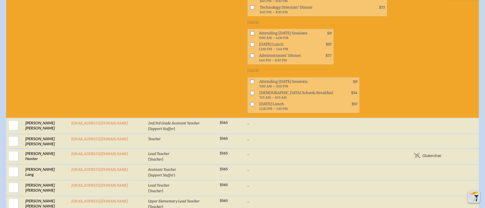
scroll to position [1231, 0]
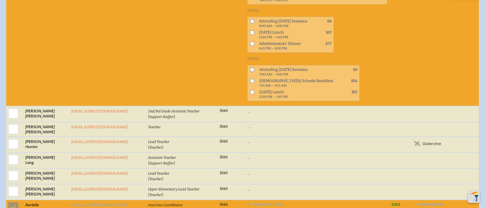
click at [250, 68] on input "checkbox" at bounding box center [252, 70] width 4 height 4
checkbox input "true"
click at [250, 90] on input "checkbox" at bounding box center [252, 92] width 4 height 4
checkbox input "true"
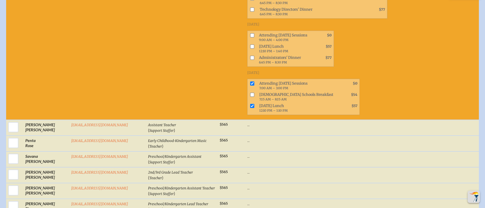
scroll to position [2036, 0]
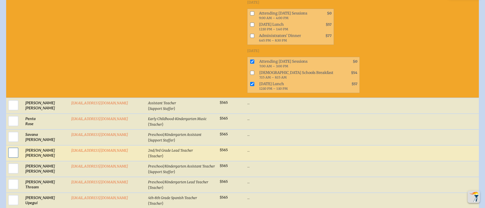
click at [10, 147] on input "checkbox" at bounding box center [13, 153] width 13 height 13
checkbox input "true"
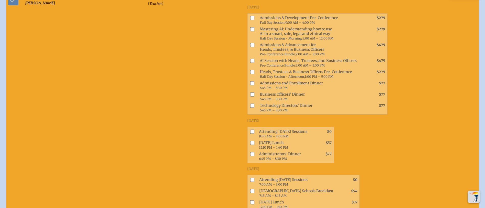
scroll to position [2189, 0]
click at [250, 178] on input "checkbox" at bounding box center [252, 180] width 4 height 4
checkbox input "true"
click at [250, 200] on input "checkbox" at bounding box center [252, 202] width 4 height 4
checkbox input "true"
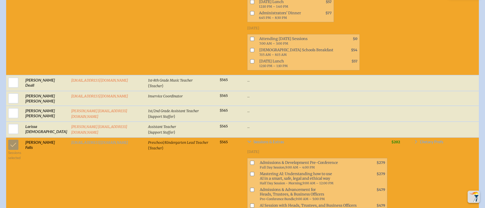
scroll to position [695, 0]
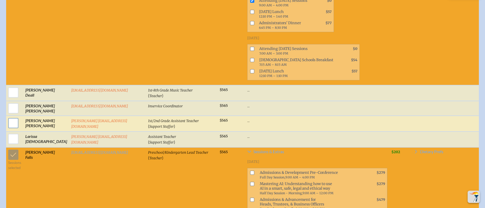
click at [10, 120] on input "checkbox" at bounding box center [13, 123] width 13 height 13
checkbox input "true"
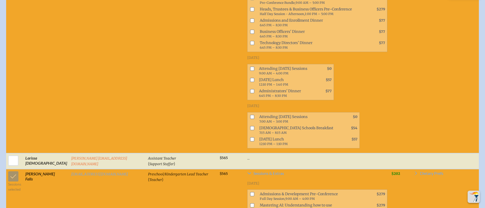
scroll to position [886, 0]
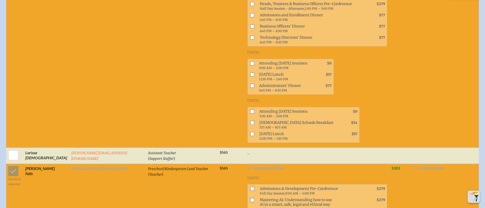
click at [250, 110] on input "checkbox" at bounding box center [252, 112] width 4 height 4
checkbox input "true"
click at [250, 132] on input "checkbox" at bounding box center [252, 134] width 4 height 4
checkbox input "true"
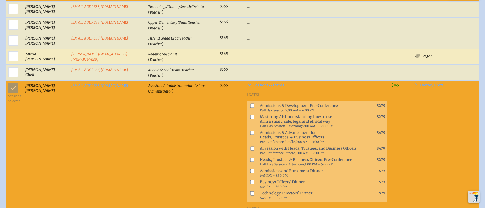
scroll to position [465, 0]
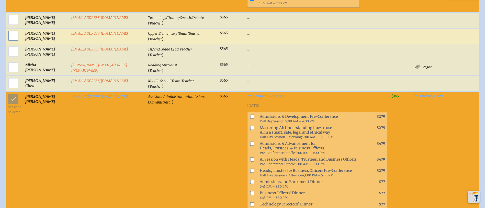
click at [9, 35] on input "checkbox" at bounding box center [13, 35] width 13 height 13
checkbox input "true"
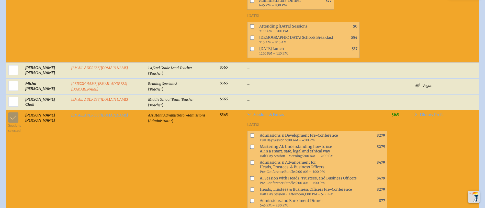
scroll to position [657, 0]
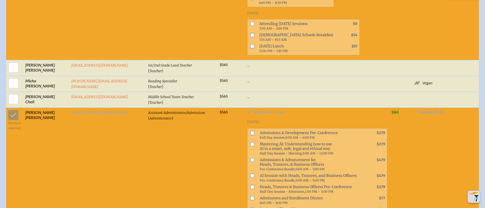
click at [250, 22] on input "checkbox" at bounding box center [252, 24] width 4 height 4
checkbox input "true"
click at [250, 44] on input "checkbox" at bounding box center [252, 46] width 4 height 4
checkbox input "true"
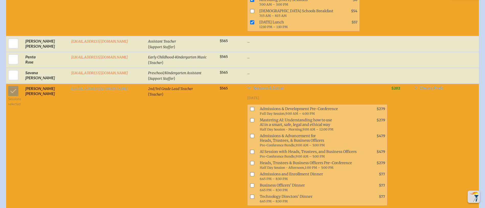
scroll to position [2688, 0]
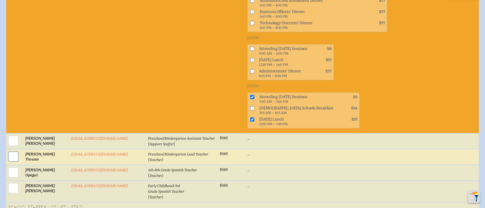
click at [13, 150] on input "checkbox" at bounding box center [13, 156] width 13 height 13
checkbox input "true"
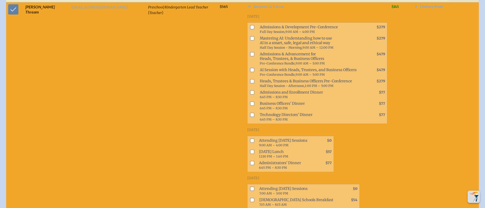
scroll to position [2879, 0]
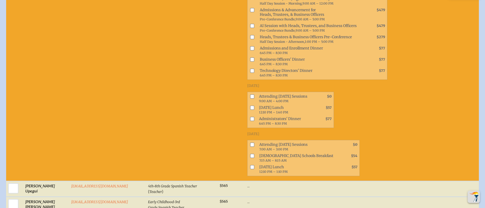
click at [250, 143] on input "checkbox" at bounding box center [252, 145] width 4 height 4
checkbox input "true"
click at [250, 166] on input "checkbox" at bounding box center [252, 168] width 4 height 4
checkbox input "true"
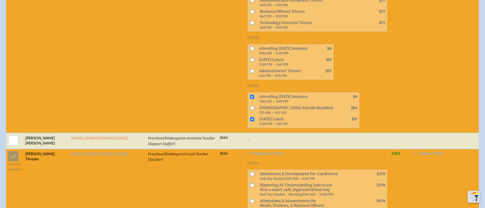
scroll to position [2688, 0]
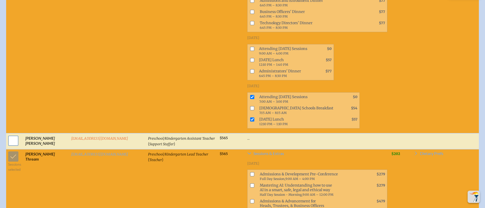
click at [13, 135] on input "checkbox" at bounding box center [13, 141] width 13 height 13
checkbox input "true"
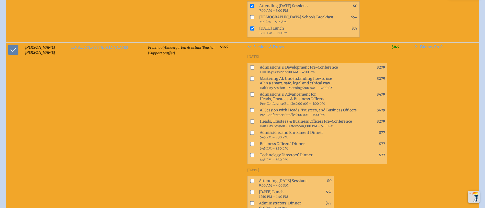
scroll to position [2803, 0]
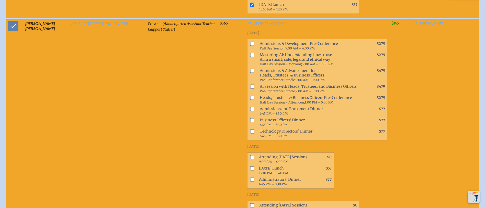
click at [250, 204] on input "checkbox" at bounding box center [252, 206] width 4 height 4
checkbox input "true"
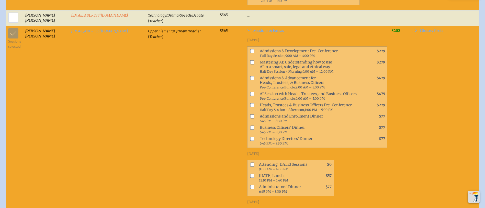
scroll to position [312, 0]
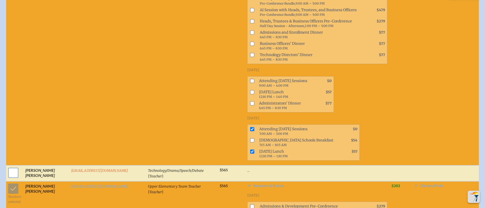
click at [9, 173] on input "checkbox" at bounding box center [13, 173] width 13 height 13
checkbox input "true"
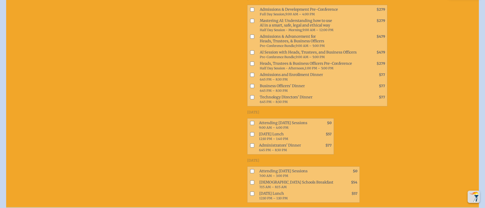
scroll to position [503, 0]
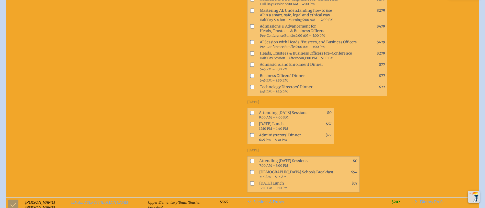
click at [250, 159] on input "checkbox" at bounding box center [252, 161] width 4 height 4
checkbox input "true"
click at [250, 182] on input "checkbox" at bounding box center [252, 184] width 4 height 4
checkbox input "true"
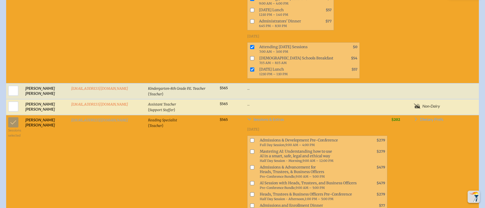
scroll to position [2419, 0]
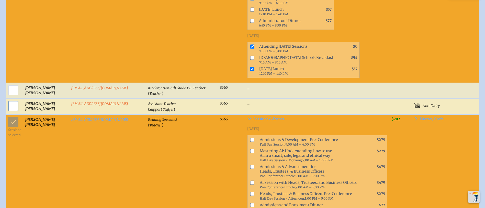
click at [11, 100] on input "checkbox" at bounding box center [13, 106] width 13 height 13
checkbox input "true"
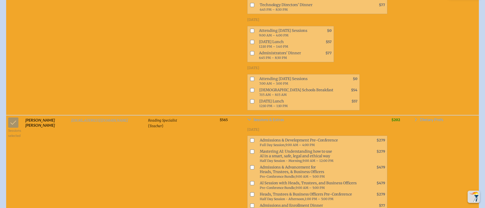
scroll to position [2649, 0]
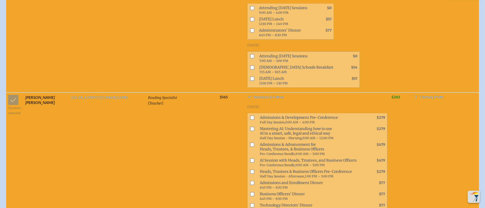
click at [250, 54] on input "checkbox" at bounding box center [252, 56] width 4 height 4
checkbox input "true"
click at [250, 77] on input "checkbox" at bounding box center [252, 79] width 4 height 4
checkbox input "true"
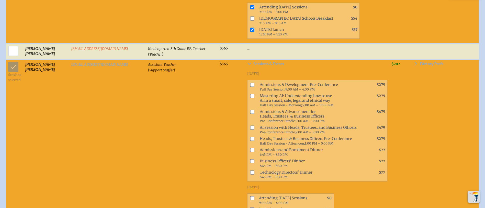
scroll to position [2458, 0]
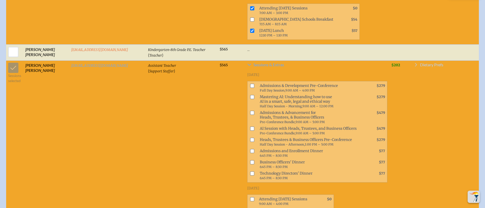
click at [434, 63] on span "Dietary Prefs" at bounding box center [431, 65] width 23 height 4
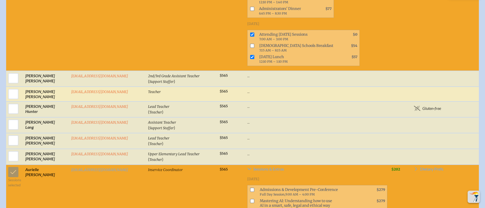
scroll to position [1883, 0]
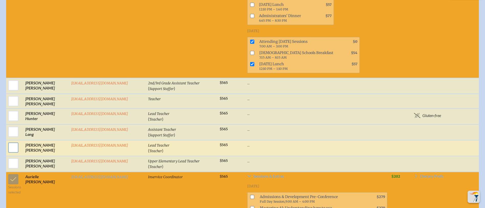
click at [15, 142] on input "checkbox" at bounding box center [13, 148] width 13 height 13
checkbox input "true"
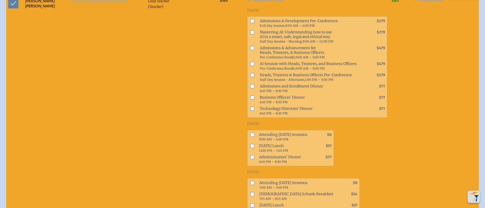
scroll to position [2036, 0]
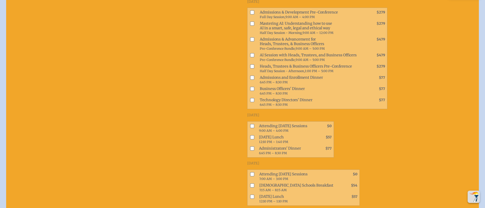
click at [250, 172] on input "checkbox" at bounding box center [252, 174] width 4 height 4
checkbox input "true"
click at [247, 194] on span at bounding box center [251, 199] width 8 height 11
click at [250, 195] on input "checkbox" at bounding box center [252, 197] width 4 height 4
checkbox input "true"
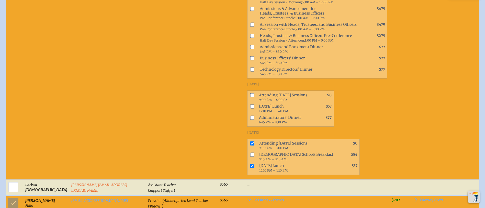
scroll to position [1270, 0]
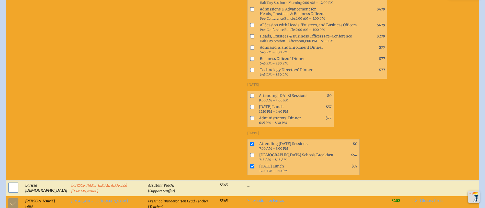
click at [11, 182] on input "checkbox" at bounding box center [13, 188] width 13 height 13
checkbox input "true"
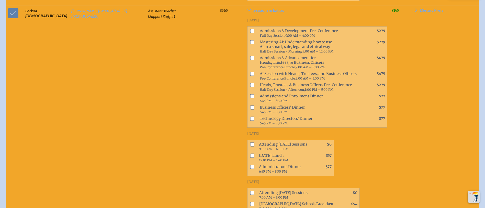
scroll to position [1461, 0]
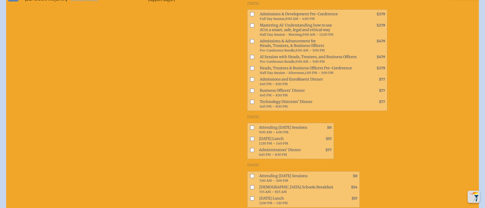
click at [250, 174] on input "checkbox" at bounding box center [252, 176] width 4 height 4
checkbox input "true"
click at [250, 197] on input "checkbox" at bounding box center [252, 199] width 4 height 4
checkbox input "true"
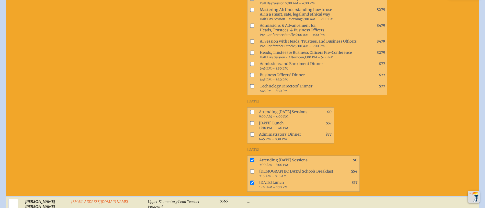
scroll to position [2074, 0]
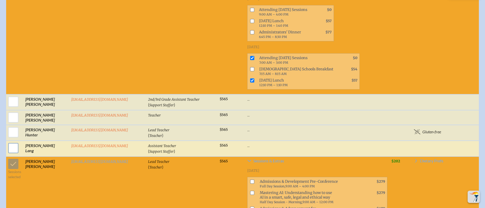
click at [11, 142] on input "checkbox" at bounding box center [13, 148] width 13 height 13
checkbox input "true"
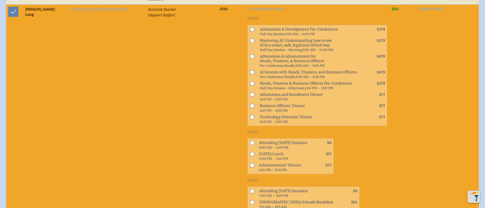
scroll to position [2228, 0]
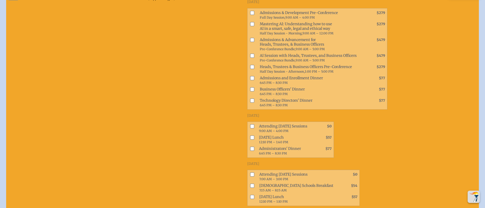
click at [250, 173] on input "checkbox" at bounding box center [252, 175] width 4 height 4
checkbox input "true"
click at [250, 195] on input "checkbox" at bounding box center [252, 197] width 4 height 4
checkbox input "true"
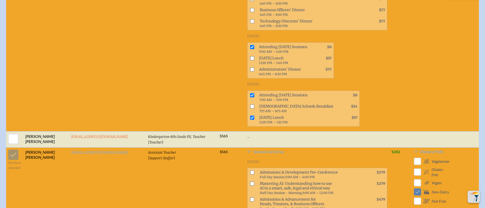
scroll to position [3032, 0]
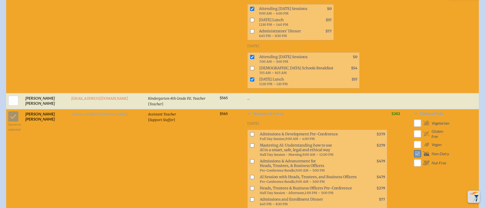
click at [419, 150] on input "checkbox" at bounding box center [417, 154] width 9 height 9
checkbox input "false"
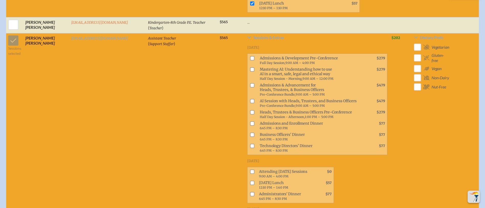
scroll to position [3109, 0]
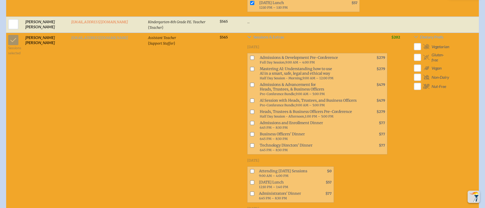
checkbox input "false"
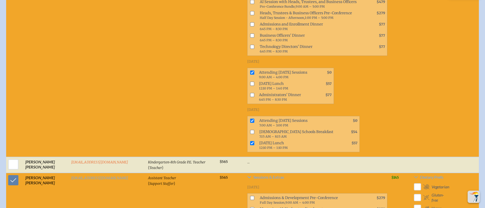
scroll to position [2956, 0]
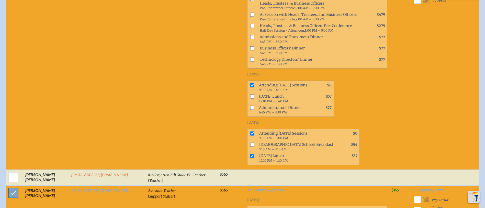
click at [9, 187] on input "checkbox" at bounding box center [13, 193] width 13 height 13
checkbox input "false"
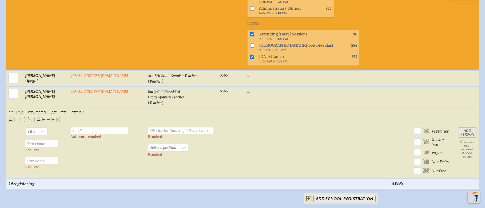
scroll to position [4029, 0]
click at [30, 129] on span "Title" at bounding box center [32, 131] width 8 height 5
click at [33, 92] on li "Ms." at bounding box center [33, 93] width 22 height 7
click at [39, 141] on input "text" at bounding box center [41, 144] width 33 height 7
type input "Natalie"
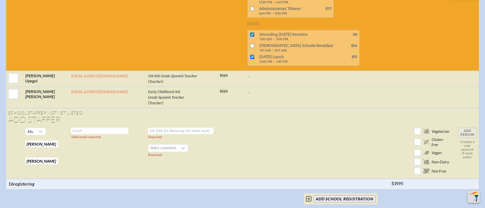
type input "Peters"
click at [71, 128] on input "text" at bounding box center [99, 131] width 57 height 6
type input "npeters@millhopper.com"
click at [148, 128] on input "text" at bounding box center [180, 131] width 65 height 6
type input "Assistant Teacher"
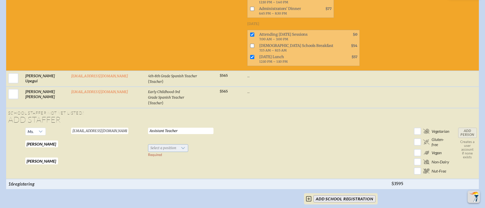
click at [148, 145] on span "Select a position" at bounding box center [163, 148] width 30 height 7
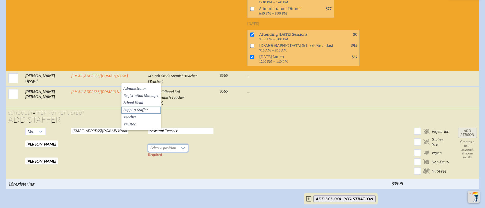
click at [141, 108] on span "Support Staffer" at bounding box center [135, 110] width 25 height 5
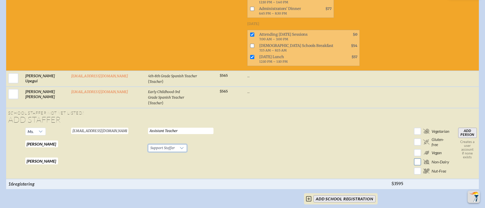
click at [417, 158] on input "checkbox" at bounding box center [417, 162] width 9 height 9
checkbox input "true"
click at [468, 128] on input "Add Person" at bounding box center [467, 133] width 19 height 10
checkbox input "false"
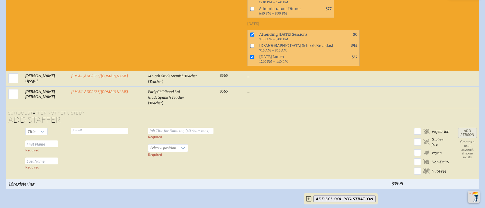
checkbox input "false"
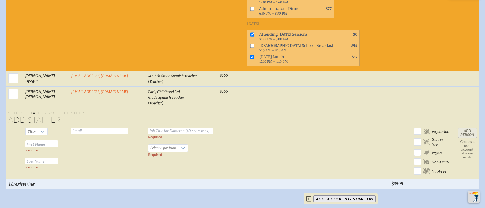
checkbox input "false"
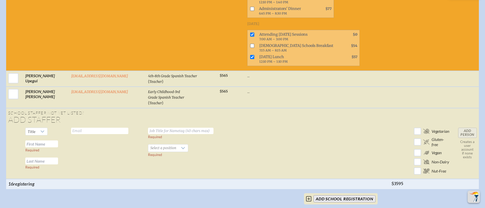
checkbox input "false"
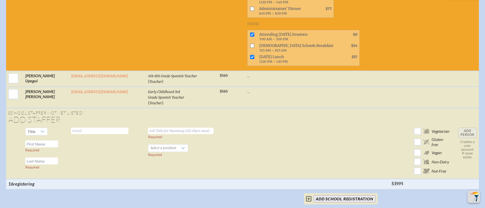
checkbox input "false"
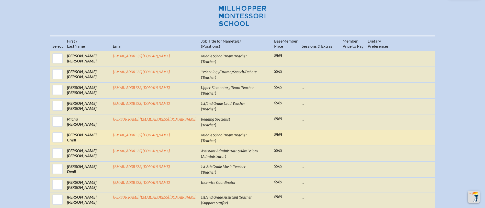
scroll to position [201, 0]
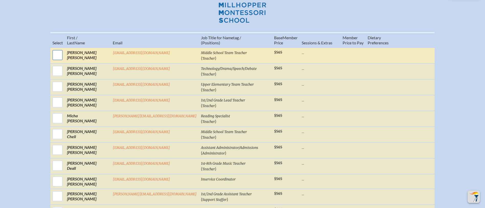
click at [64, 58] on input "checkbox" at bounding box center [57, 55] width 13 height 13
checkbox input "true"
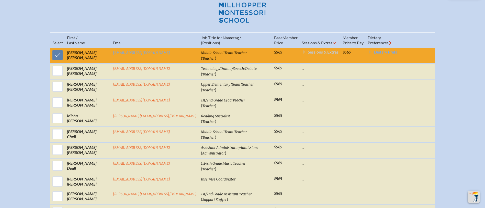
click at [308, 54] on span "Sessions & Extras" at bounding box center [323, 52] width 31 height 4
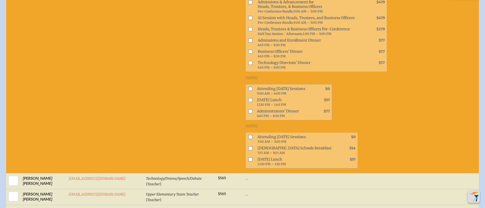
scroll to position [354, 0]
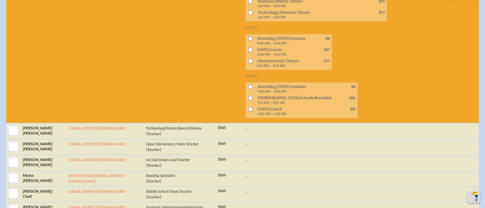
click at [248, 87] on input "checkbox" at bounding box center [250, 87] width 4 height 4
checkbox input "true"
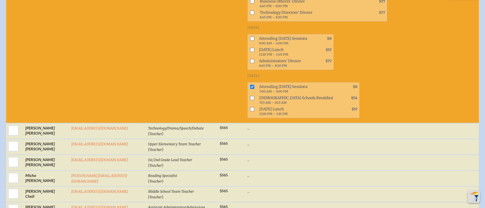
click at [250, 109] on input "checkbox" at bounding box center [252, 109] width 4 height 4
checkbox input "true"
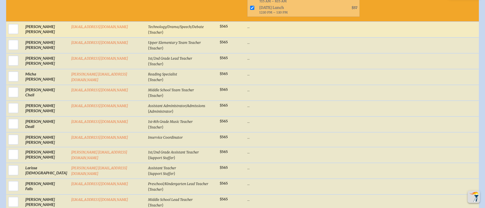
scroll to position [435, 0]
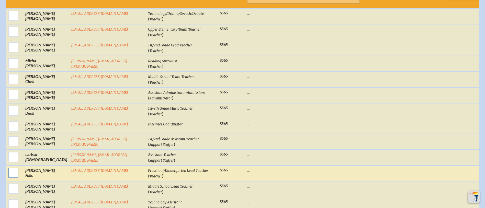
click at [11, 173] on input "checkbox" at bounding box center [13, 173] width 13 height 13
checkbox input "true"
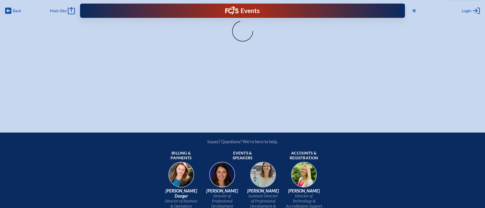
click at [235, 70] on div "Back Back Main Site Main Site Toggle to Dark Mode Close Login Area Log in or cr…" at bounding box center [242, 58] width 485 height 116
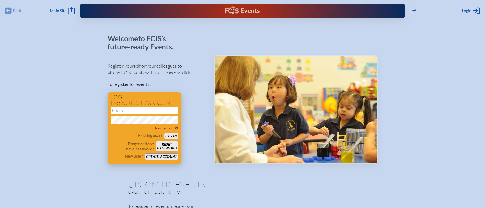
type input "[EMAIL_ADDRESS][DOMAIN_NAME]"
click at [169, 135] on button "Log in" at bounding box center [171, 136] width 14 height 6
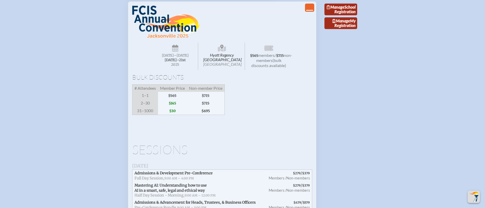
scroll to position [498, 0]
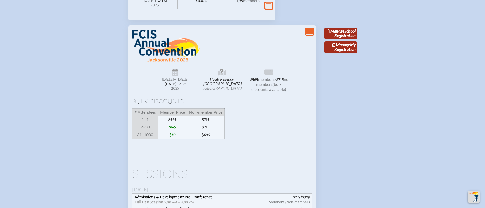
click at [174, 116] on span "Member Price" at bounding box center [172, 112] width 29 height 7
click at [346, 39] on link "Manage School Registration" at bounding box center [340, 34] width 33 height 12
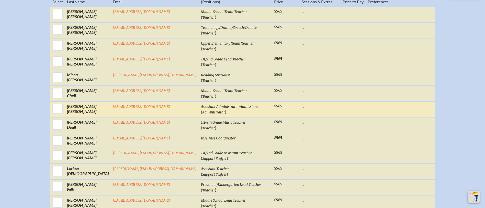
scroll to position [230, 0]
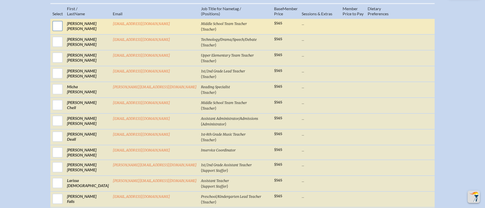
click at [64, 29] on input "checkbox" at bounding box center [57, 26] width 13 height 13
checkbox input "true"
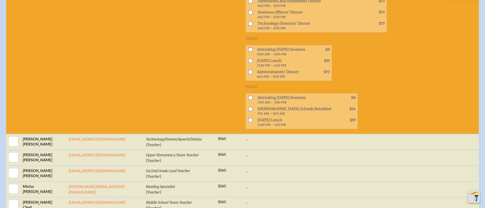
scroll to position [427, 0]
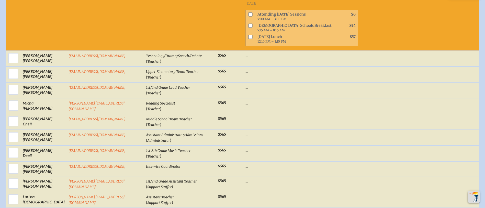
click at [248, 13] on input "checkbox" at bounding box center [250, 14] width 4 height 4
checkbox input "true"
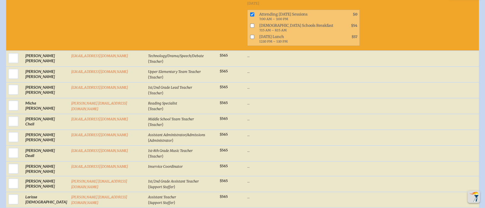
click at [250, 37] on input "checkbox" at bounding box center [252, 37] width 4 height 4
checkbox input "true"
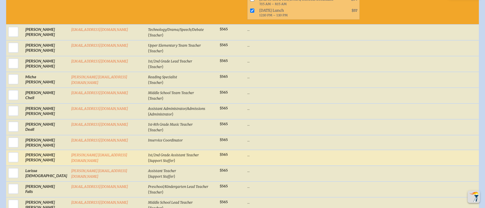
scroll to position [465, 0]
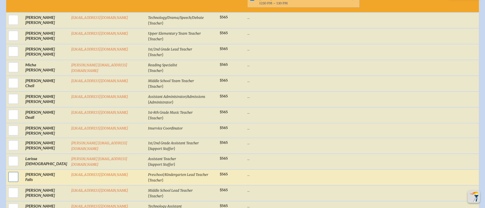
click at [10, 176] on input "checkbox" at bounding box center [13, 177] width 13 height 13
checkbox input "true"
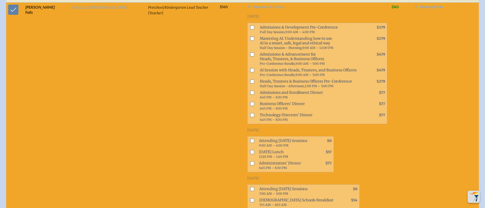
scroll to position [657, 0]
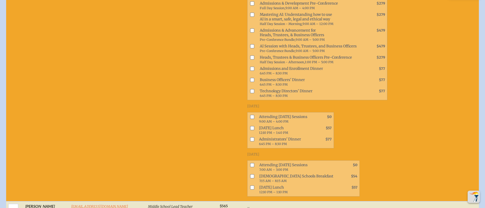
click at [250, 164] on input "checkbox" at bounding box center [252, 166] width 4 height 4
checkbox input "true"
click at [250, 186] on input "checkbox" at bounding box center [252, 188] width 4 height 4
checkbox input "true"
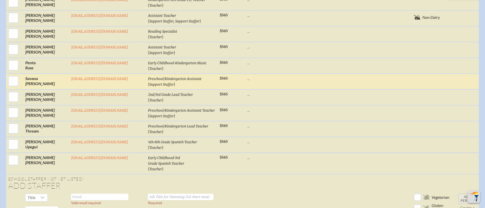
scroll to position [1040, 0]
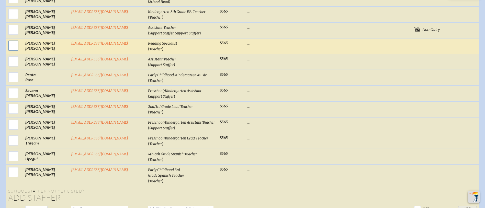
click at [9, 45] on input "checkbox" at bounding box center [13, 45] width 13 height 13
checkbox input "true"
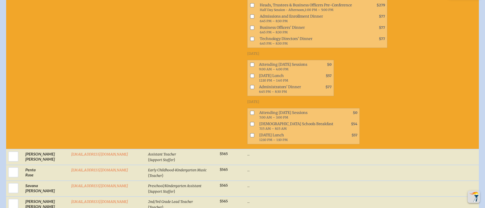
scroll to position [1155, 0]
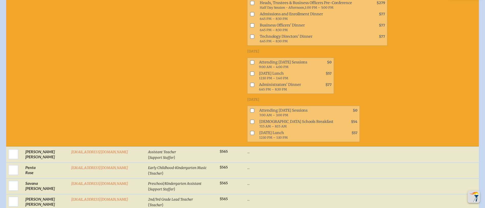
click at [250, 109] on input "checkbox" at bounding box center [252, 111] width 4 height 4
checkbox input "true"
click at [250, 131] on input "checkbox" at bounding box center [252, 133] width 4 height 4
checkbox input "true"
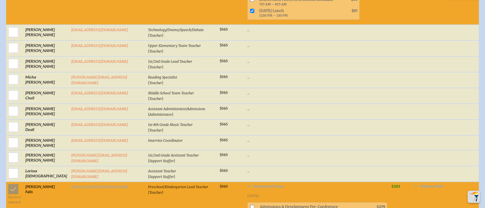
scroll to position [427, 0]
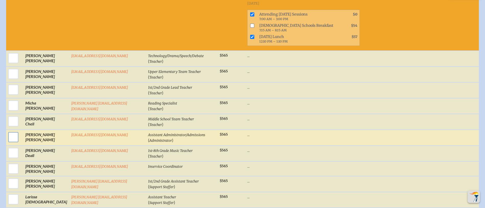
click at [7, 134] on input "checkbox" at bounding box center [13, 137] width 13 height 13
checkbox input "true"
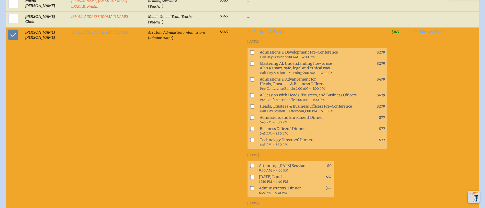
scroll to position [657, 0]
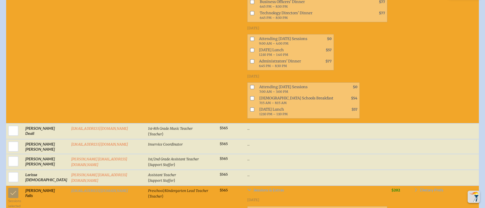
click at [250, 60] on input "checkbox" at bounding box center [252, 62] width 4 height 4
checkbox input "false"
click at [250, 37] on input "checkbox" at bounding box center [252, 39] width 4 height 4
checkbox input "true"
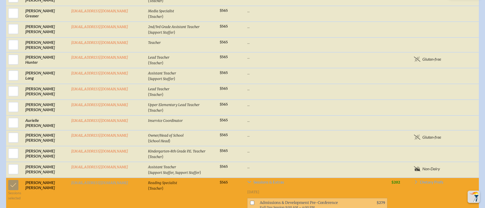
scroll to position [1116, 0]
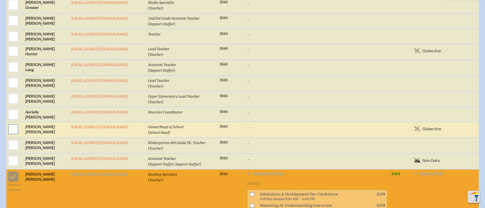
click at [7, 125] on input "checkbox" at bounding box center [13, 129] width 13 height 13
checkbox input "true"
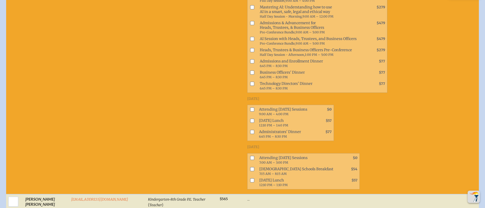
scroll to position [1270, 0]
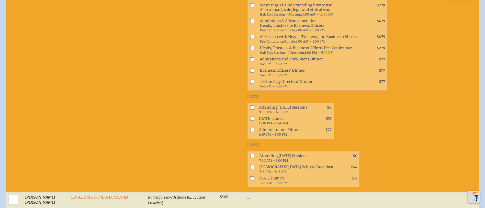
click at [250, 106] on input "checkbox" at bounding box center [252, 108] width 4 height 4
checkbox input "true"
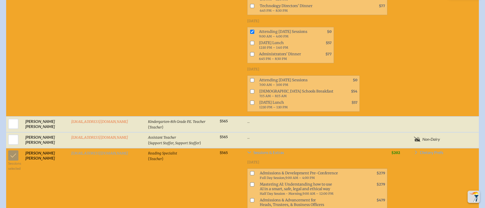
scroll to position [1346, 0]
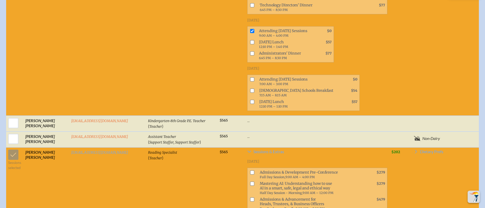
click at [250, 77] on input "checkbox" at bounding box center [252, 79] width 4 height 4
checkbox input "true"
click at [250, 100] on input "checkbox" at bounding box center [252, 102] width 4 height 4
checkbox input "true"
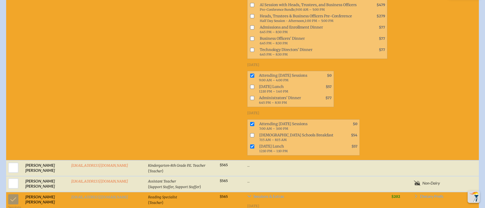
scroll to position [1155, 0]
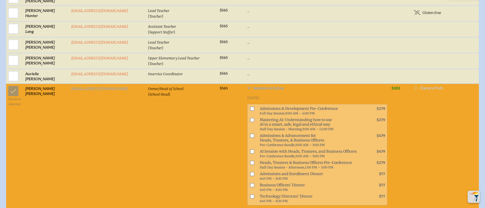
click at [441, 86] on span "Dietary Prefs" at bounding box center [431, 88] width 23 height 4
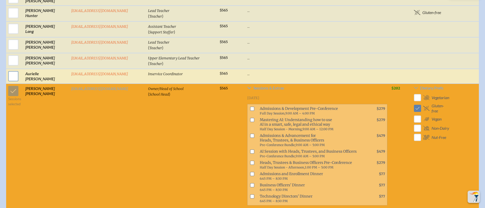
click at [12, 70] on input "checkbox" at bounding box center [13, 76] width 13 height 13
checkbox input "true"
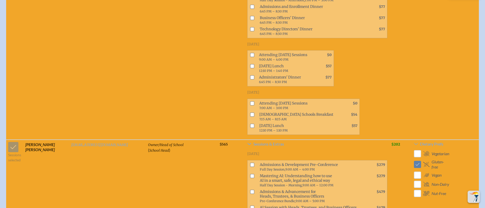
scroll to position [1308, 0]
click at [250, 53] on input "checkbox" at bounding box center [252, 55] width 4 height 4
checkbox input "true"
click at [250, 101] on input "checkbox" at bounding box center [252, 103] width 4 height 4
checkbox input "true"
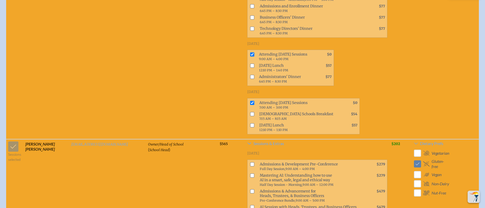
click at [250, 123] on input "checkbox" at bounding box center [252, 125] width 4 height 4
checkbox input "true"
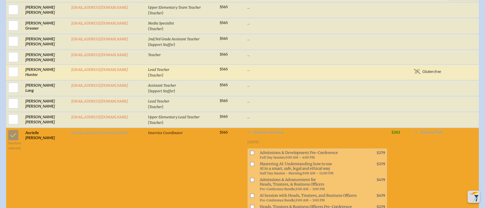
scroll to position [1078, 0]
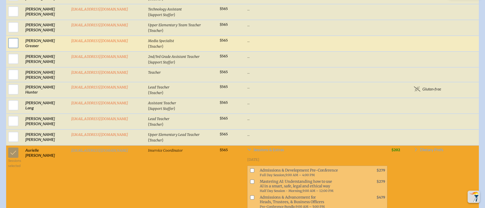
click at [12, 37] on input "checkbox" at bounding box center [13, 43] width 13 height 13
checkbox input "true"
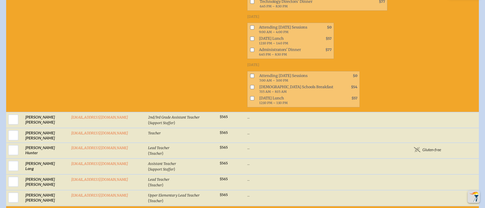
scroll to position [1231, 0]
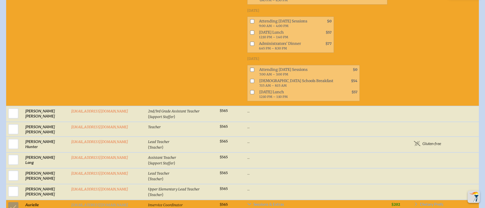
click at [247, 66] on span at bounding box center [251, 71] width 8 height 11
click at [250, 68] on input "checkbox" at bounding box center [252, 70] width 4 height 4
checkbox input "true"
click at [250, 90] on input "checkbox" at bounding box center [252, 92] width 4 height 4
checkbox input "true"
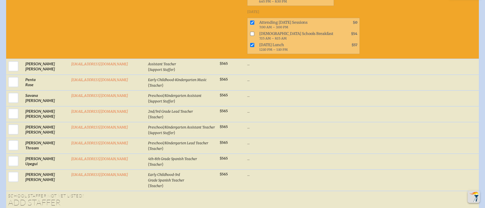
scroll to position [2074, 0]
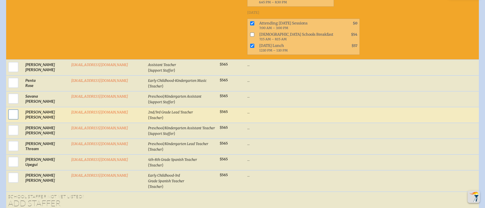
click at [10, 108] on input "checkbox" at bounding box center [13, 114] width 13 height 13
checkbox input "true"
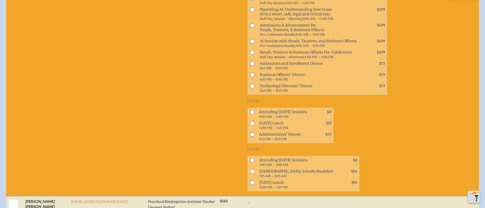
scroll to position [2228, 0]
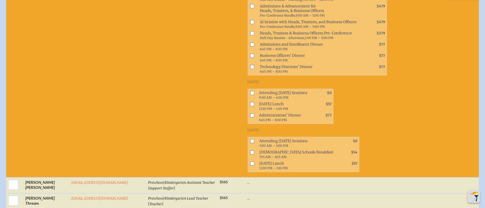
click at [250, 139] on input "checkbox" at bounding box center [252, 141] width 4 height 4
checkbox input "true"
click at [250, 162] on input "checkbox" at bounding box center [252, 164] width 4 height 4
checkbox input "true"
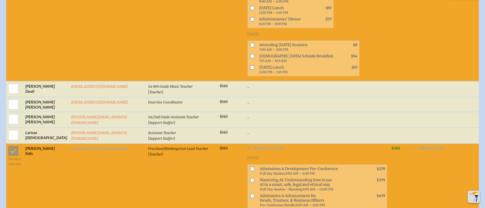
scroll to position [695, 0]
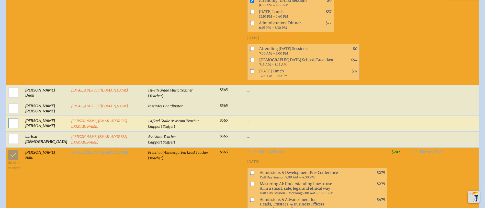
click at [11, 118] on input "checkbox" at bounding box center [13, 123] width 13 height 13
checkbox input "true"
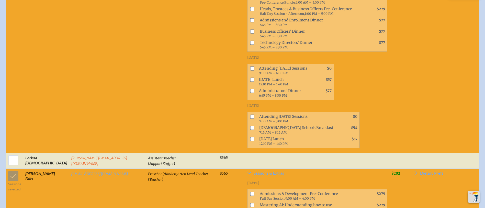
scroll to position [886, 0]
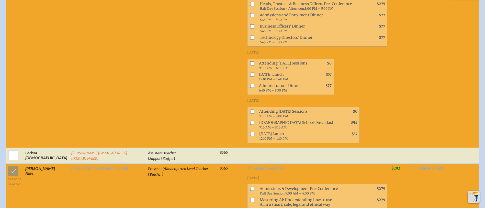
click at [250, 110] on input "checkbox" at bounding box center [252, 112] width 4 height 4
checkbox input "true"
click at [250, 132] on input "checkbox" at bounding box center [252, 134] width 4 height 4
checkbox input "true"
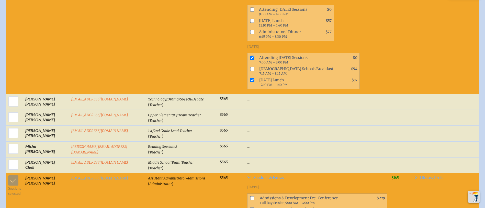
scroll to position [350, 0]
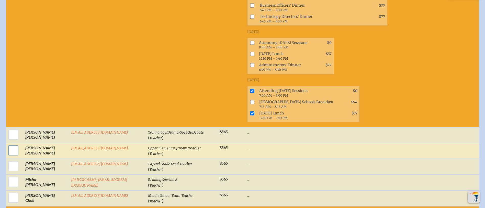
click at [12, 149] on input "checkbox" at bounding box center [13, 150] width 13 height 13
checkbox input "true"
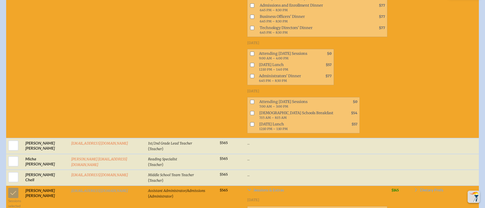
scroll to position [580, 0]
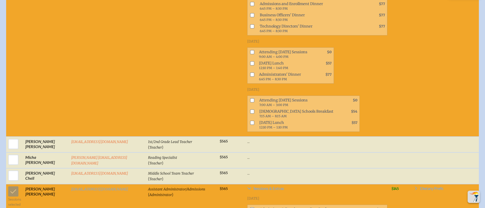
click at [250, 99] on input "checkbox" at bounding box center [252, 101] width 4 height 4
checkbox input "true"
click at [250, 121] on input "checkbox" at bounding box center [252, 123] width 4 height 4
checkbox input "true"
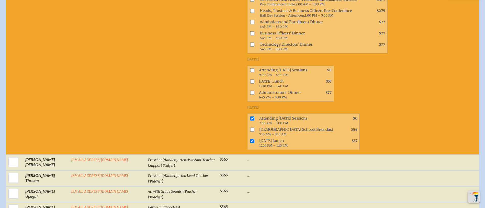
scroll to position [2726, 0]
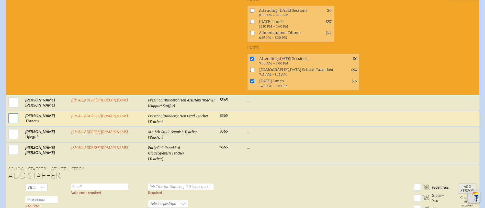
click at [11, 112] on input "checkbox" at bounding box center [13, 118] width 13 height 13
checkbox input "true"
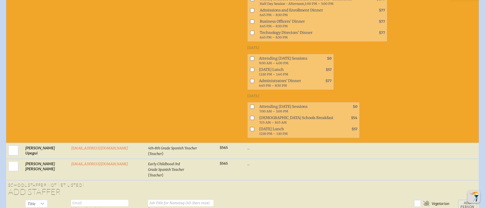
scroll to position [2917, 0]
click at [250, 105] on input "checkbox" at bounding box center [252, 107] width 4 height 4
checkbox input "true"
click at [250, 127] on input "checkbox" at bounding box center [252, 129] width 4 height 4
checkbox input "true"
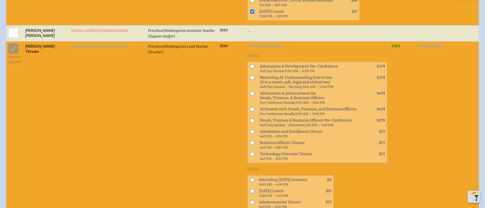
scroll to position [2764, 0]
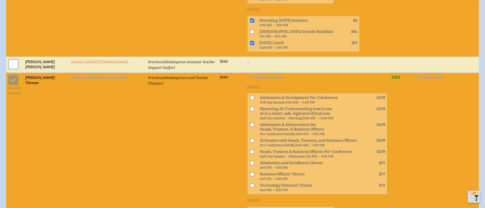
click at [12, 58] on input "checkbox" at bounding box center [13, 64] width 13 height 13
checkbox input "true"
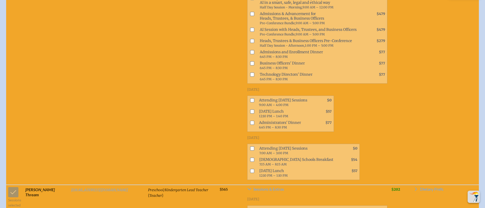
scroll to position [2879, 0]
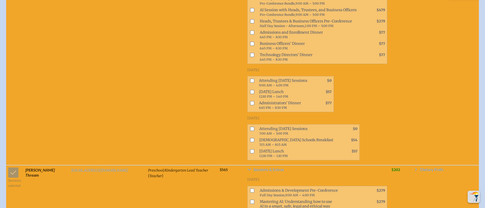
click at [250, 127] on input "checkbox" at bounding box center [252, 129] width 4 height 4
checkbox input "true"
click at [250, 150] on input "checkbox" at bounding box center [252, 152] width 4 height 4
checkbox input "true"
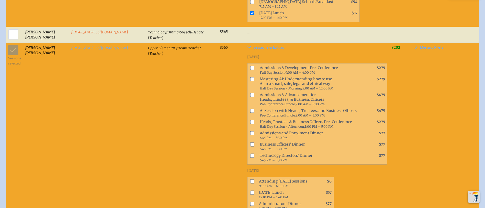
scroll to position [460, 0]
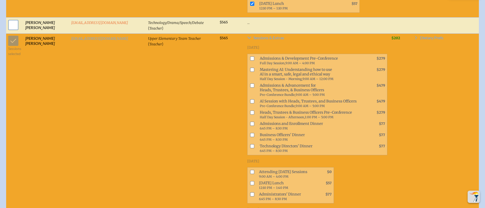
click at [11, 25] on input "checkbox" at bounding box center [13, 25] width 13 height 13
checkbox input "true"
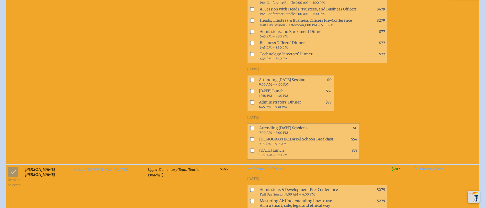
scroll to position [575, 0]
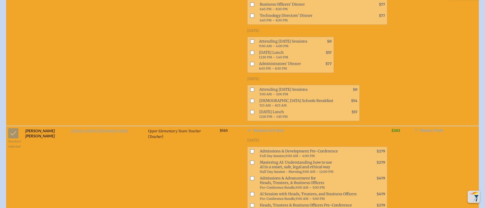
click at [247, 86] on span at bounding box center [251, 91] width 8 height 11
click at [250, 88] on input "checkbox" at bounding box center [252, 90] width 4 height 4
checkbox input "true"
click at [250, 110] on input "checkbox" at bounding box center [252, 112] width 4 height 4
checkbox input "true"
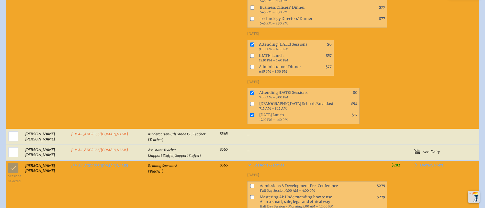
scroll to position [2414, 0]
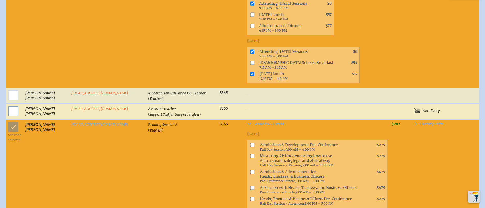
click at [11, 105] on input "checkbox" at bounding box center [13, 111] width 13 height 13
checkbox input "true"
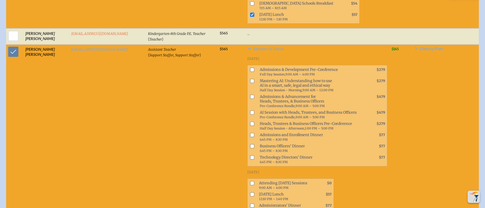
scroll to position [2606, 0]
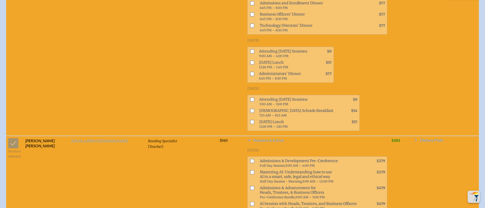
click at [250, 98] on input "checkbox" at bounding box center [252, 100] width 4 height 4
checkbox input "true"
click at [250, 120] on input "checkbox" at bounding box center [252, 122] width 4 height 4
checkbox input "true"
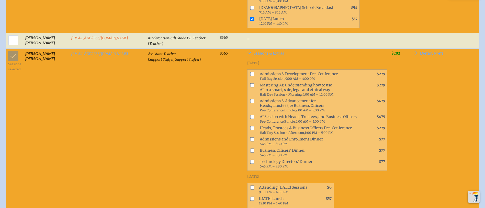
scroll to position [2453, 0]
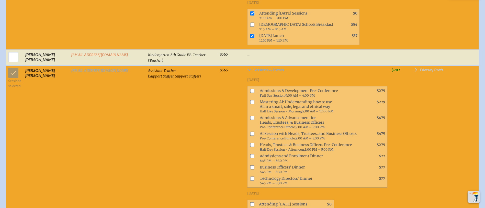
click at [432, 68] on span "Dietary Prefs" at bounding box center [431, 70] width 23 height 4
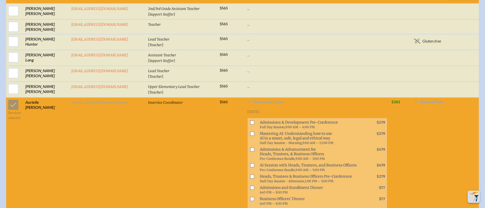
scroll to position [1954, 0]
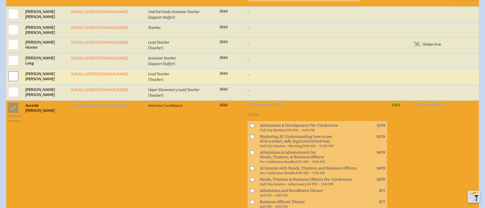
click at [10, 70] on input "checkbox" at bounding box center [13, 76] width 13 height 13
checkbox input "true"
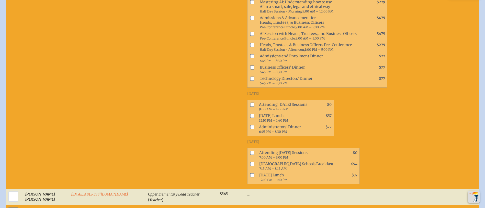
scroll to position [2108, 0]
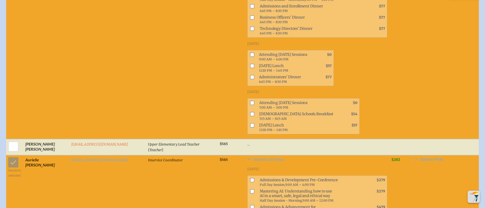
drag, startPoint x: 224, startPoint y: 69, endPoint x: 232, endPoint y: 82, distance: 16.0
click at [250, 101] on input "checkbox" at bounding box center [252, 103] width 4 height 4
checkbox input "true"
click at [250, 123] on input "checkbox" at bounding box center [252, 125] width 4 height 4
checkbox input "true"
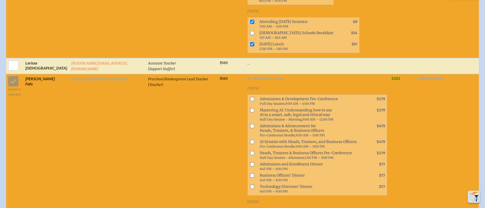
scroll to position [1380, 0]
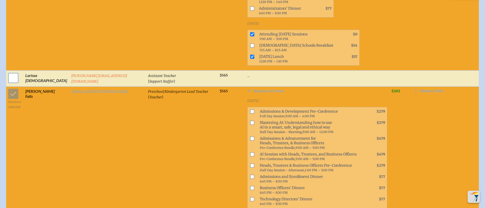
click at [8, 72] on input "checkbox" at bounding box center [13, 78] width 13 height 13
checkbox input "true"
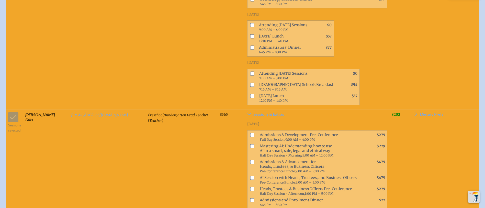
scroll to position [1571, 0]
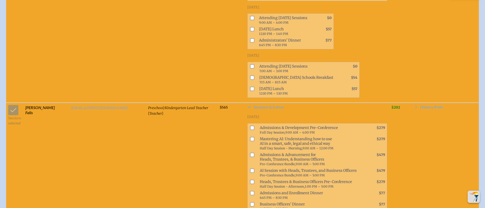
click at [250, 64] on input "checkbox" at bounding box center [252, 66] width 4 height 4
checkbox input "true"
click at [250, 87] on input "checkbox" at bounding box center [252, 89] width 4 height 4
checkbox input "true"
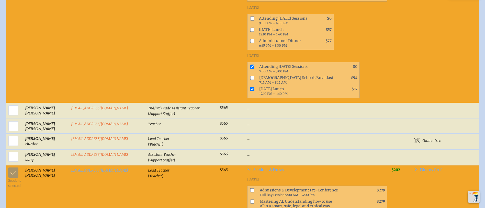
scroll to position [2069, 0]
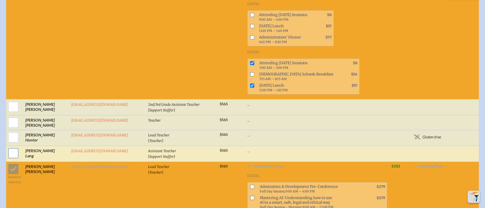
click at [11, 147] on input "checkbox" at bounding box center [13, 153] width 13 height 13
checkbox input "true"
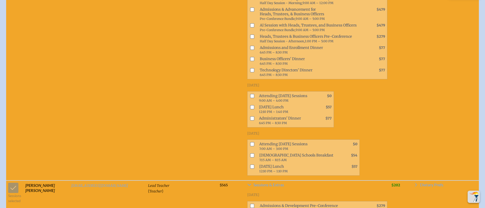
scroll to position [2261, 0]
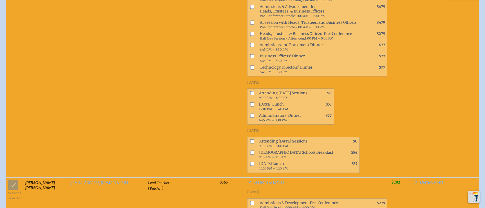
click at [250, 140] on input "checkbox" at bounding box center [252, 142] width 4 height 4
checkbox input "true"
click at [250, 162] on input "checkbox" at bounding box center [252, 164] width 4 height 4
checkbox input "true"
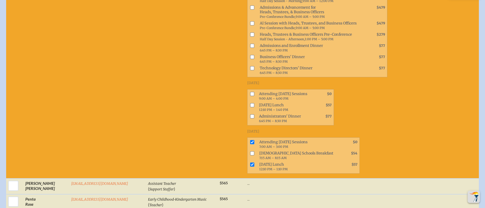
scroll to position [3411, 0]
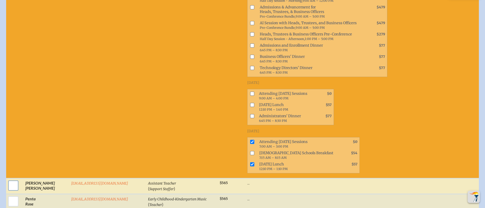
click at [10, 180] on input "checkbox" at bounding box center [13, 186] width 13 height 13
checkbox input "true"
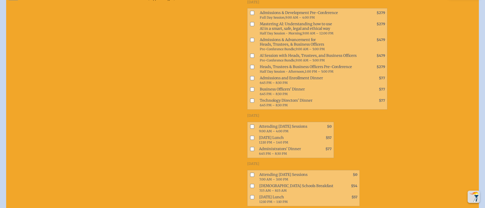
scroll to position [3602, 0]
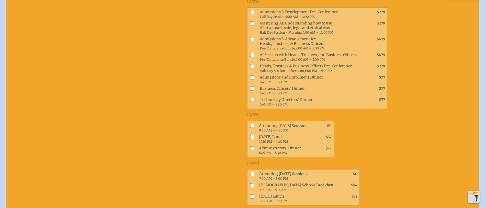
click at [250, 172] on input "checkbox" at bounding box center [252, 174] width 4 height 4
checkbox input "true"
click at [250, 195] on input "checkbox" at bounding box center [252, 197] width 4 height 4
checkbox input "true"
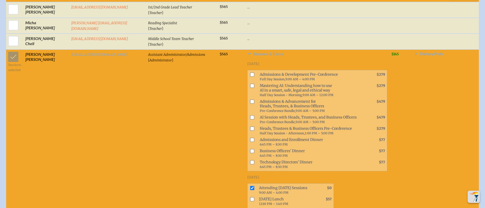
scroll to position [920, 0]
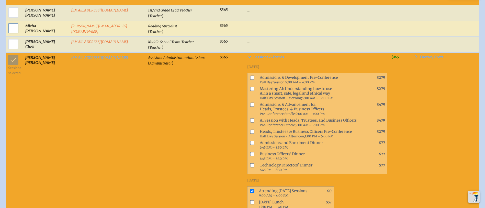
click at [13, 22] on input "checkbox" at bounding box center [13, 28] width 13 height 13
checkbox input "true"
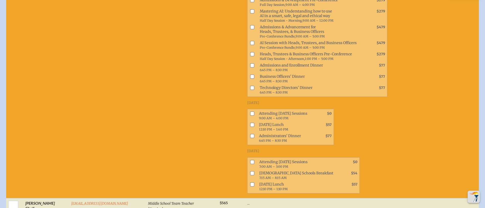
scroll to position [1073, 0]
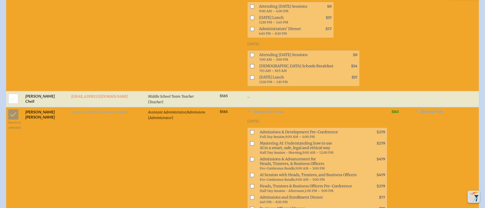
click at [250, 53] on input "checkbox" at bounding box center [252, 55] width 4 height 4
checkbox input "true"
click at [250, 75] on input "checkbox" at bounding box center [252, 77] width 4 height 4
checkbox input "true"
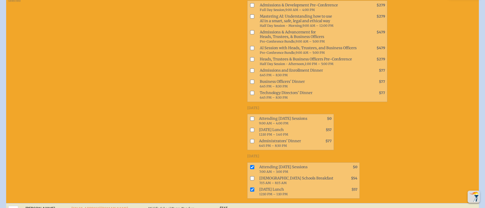
scroll to position [920, 0]
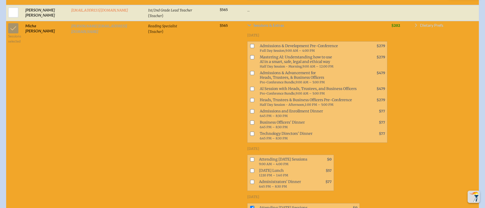
click at [439, 23] on span "Dietary Prefs" at bounding box center [431, 25] width 23 height 4
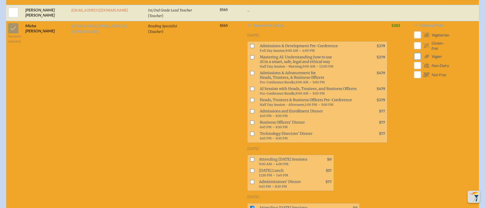
click at [416, 52] on input "checkbox" at bounding box center [417, 56] width 9 height 9
checkbox input "true"
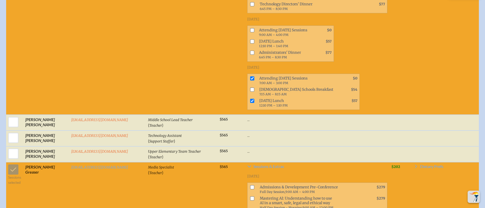
scroll to position [2031, 0]
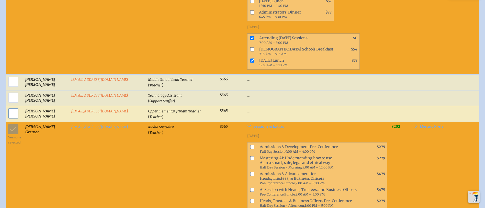
click at [9, 107] on input "checkbox" at bounding box center [13, 113] width 13 height 13
checkbox input "true"
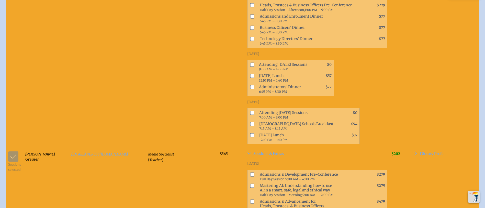
scroll to position [2223, 0]
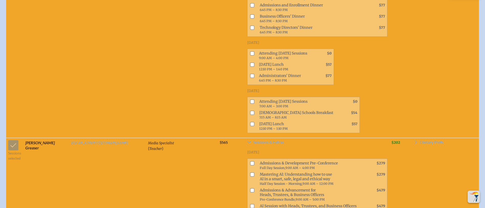
click at [250, 100] on input "checkbox" at bounding box center [252, 102] width 4 height 4
checkbox input "true"
click at [250, 122] on input "checkbox" at bounding box center [252, 124] width 4 height 4
checkbox input "true"
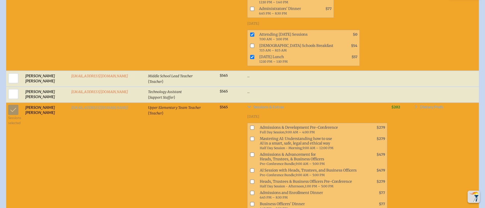
scroll to position [2031, 0]
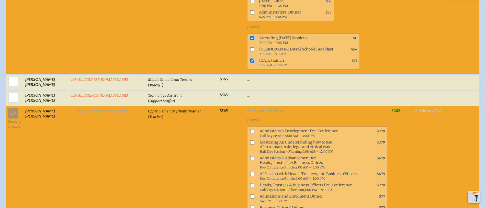
click at [441, 109] on span "Dietary Prefs" at bounding box center [431, 111] width 23 height 4
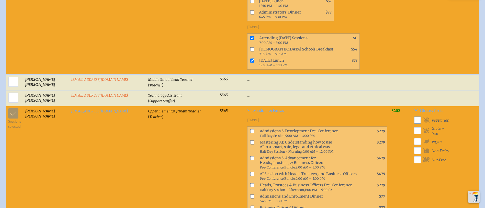
click at [419, 116] on input "checkbox" at bounding box center [417, 120] width 9 height 9
checkbox input "true"
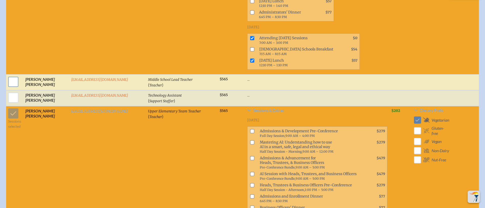
click at [9, 76] on input "checkbox" at bounding box center [13, 82] width 13 height 13
checkbox input "true"
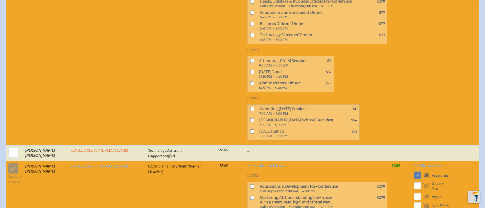
scroll to position [2184, 0]
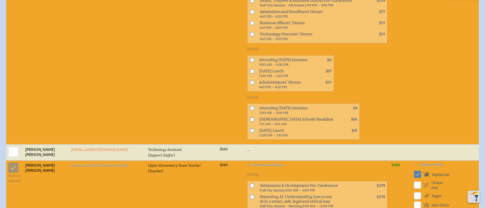
click at [250, 107] on input "checkbox" at bounding box center [252, 109] width 4 height 4
checkbox input "true"
click at [250, 129] on input "checkbox" at bounding box center [252, 131] width 4 height 4
checkbox input "true"
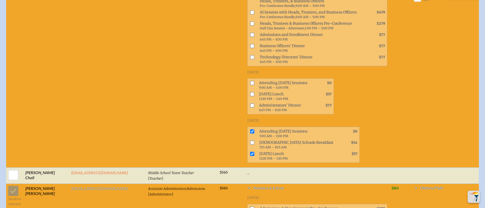
scroll to position [805, 0]
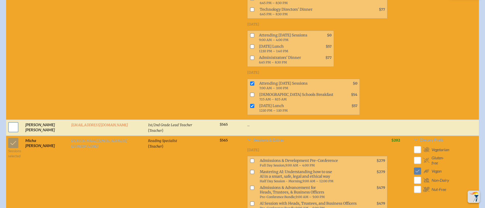
click at [10, 121] on input "checkbox" at bounding box center [13, 127] width 13 height 13
checkbox input "true"
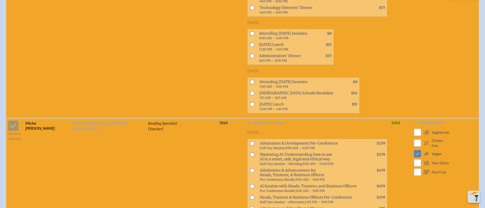
scroll to position [1035, 0]
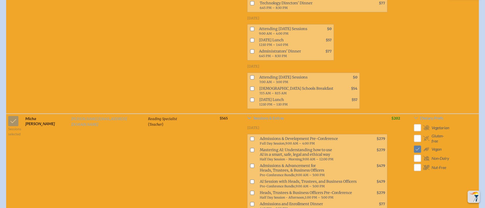
drag, startPoint x: 226, startPoint y: 62, endPoint x: 227, endPoint y: 71, distance: 8.5
click at [250, 75] on input "checkbox" at bounding box center [252, 77] width 4 height 4
checkbox input "true"
click at [250, 98] on input "checkbox" at bounding box center [252, 100] width 4 height 4
checkbox input "true"
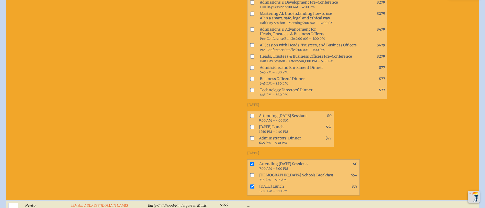
scroll to position [4445, 0]
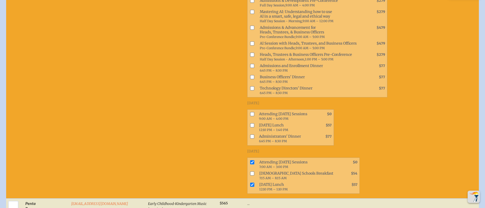
checkbox input "true"
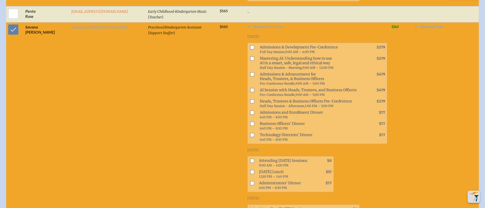
scroll to position [4675, 0]
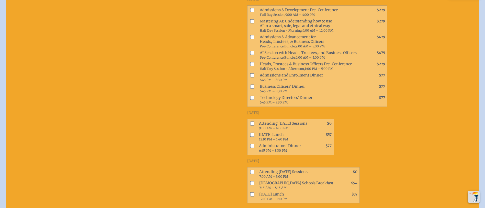
click at [250, 170] on input "checkbox" at bounding box center [252, 172] width 4 height 4
checkbox input "true"
click at [250, 193] on input "checkbox" at bounding box center [252, 195] width 4 height 4
checkbox input "true"
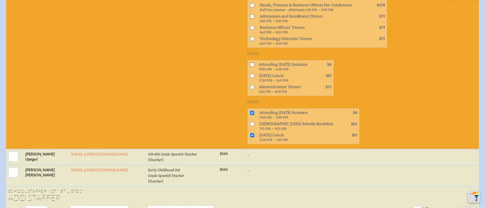
scroll to position [5404, 0]
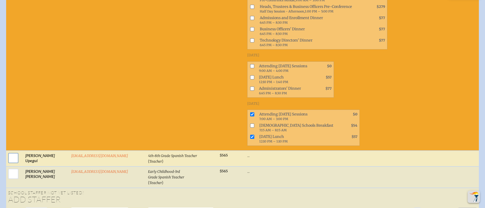
click at [10, 152] on input "checkbox" at bounding box center [13, 158] width 13 height 13
checkbox input "true"
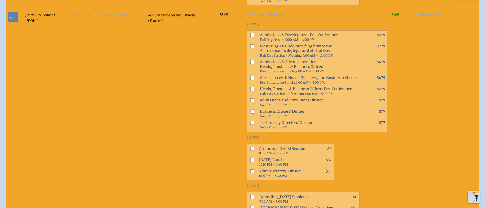
scroll to position [5557, 0]
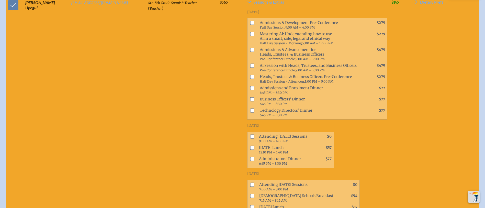
click at [250, 183] on input "checkbox" at bounding box center [252, 185] width 4 height 4
checkbox input "true"
click at [250, 205] on input "checkbox" at bounding box center [252, 207] width 4 height 4
checkbox input "true"
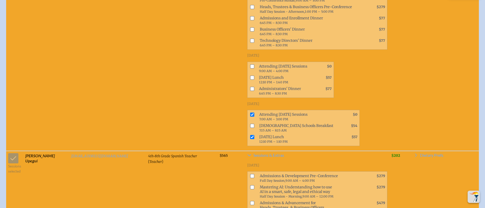
scroll to position [5442, 0]
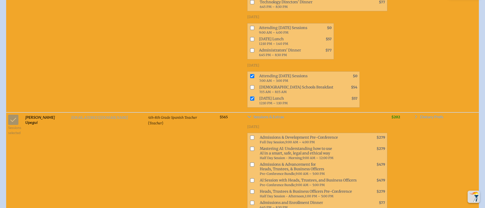
click at [431, 113] on td "Dietary Prefs Vegetarian Gluten-free Vegan Non-Dairy Nut-Free" at bounding box center [432, 118] width 40 height 10
click at [431, 115] on span "Dietary Prefs" at bounding box center [431, 117] width 23 height 4
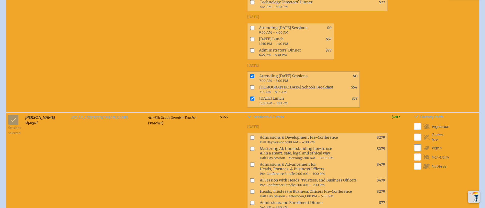
click at [418, 144] on input "checkbox" at bounding box center [417, 148] width 9 height 9
checkbox input "true"
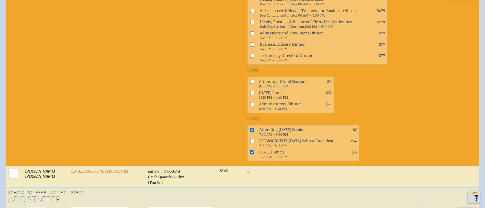
scroll to position [5634, 0]
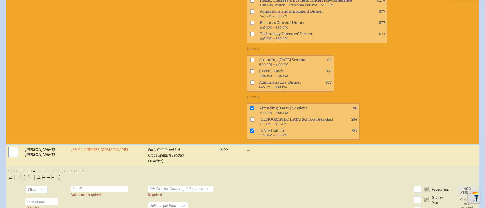
click at [14, 146] on input "checkbox" at bounding box center [13, 152] width 13 height 13
checkbox input "true"
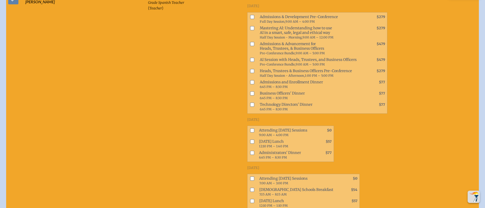
scroll to position [5787, 0]
click at [250, 177] on input "checkbox" at bounding box center [252, 179] width 4 height 4
checkbox input "true"
drag, startPoint x: 227, startPoint y: 90, endPoint x: 259, endPoint y: 88, distance: 32.5
click at [250, 199] on input "checkbox" at bounding box center [252, 201] width 4 height 4
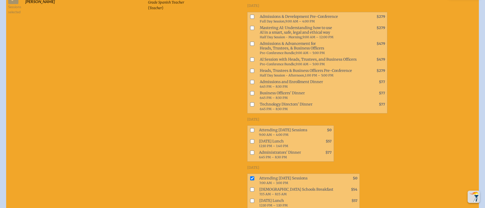
checkbox input "true"
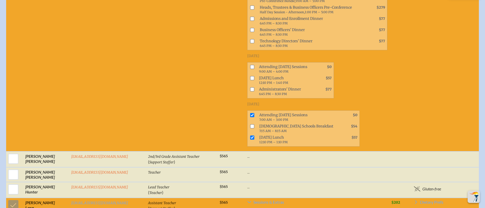
scroll to position [2836, 0]
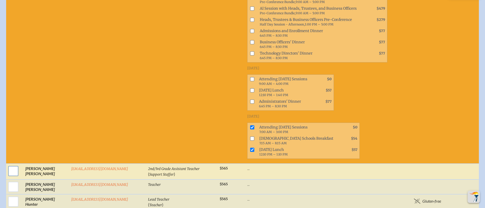
drag, startPoint x: 11, startPoint y: 119, endPoint x: 12, endPoint y: 117, distance: 2.8
click at [10, 165] on input "checkbox" at bounding box center [13, 171] width 13 height 13
checkbox input "true"
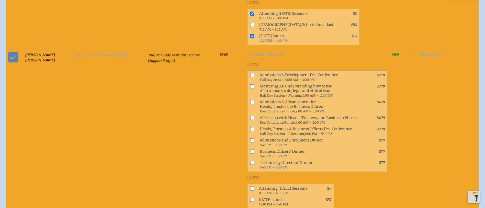
scroll to position [2990, 0]
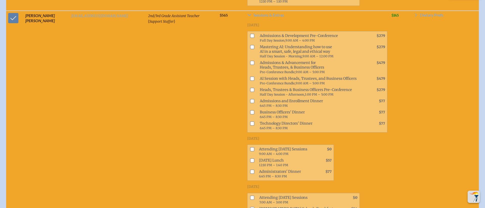
click at [250, 196] on input "checkbox" at bounding box center [252, 198] width 4 height 4
checkbox input "true"
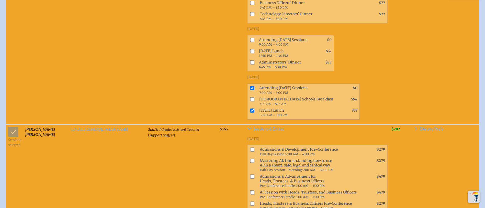
scroll to position [2875, 0]
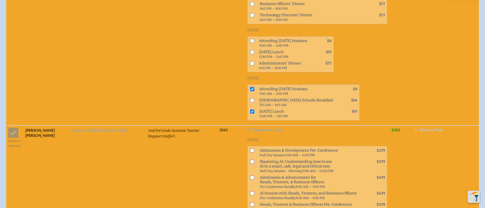
click at [430, 128] on span "Dietary Prefs" at bounding box center [431, 130] width 23 height 4
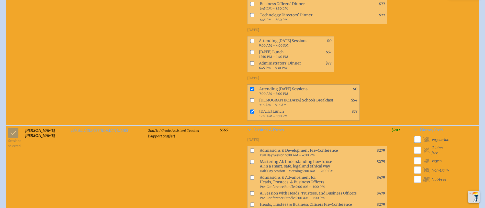
click at [418, 135] on input "checkbox" at bounding box center [417, 139] width 9 height 9
checkbox input "true"
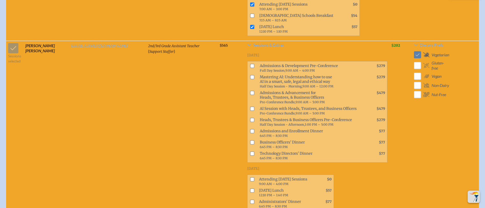
scroll to position [3028, 0]
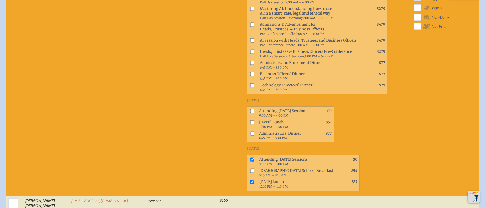
checkbox input "true"
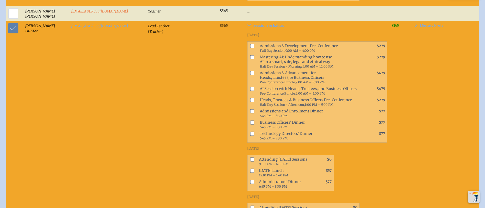
scroll to position [3219, 0]
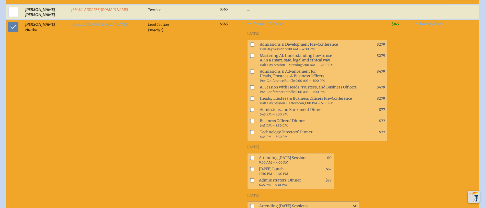
checkbox input "true"
click at [250, 205] on input "checkbox" at bounding box center [252, 207] width 4 height 4
checkbox input "true"
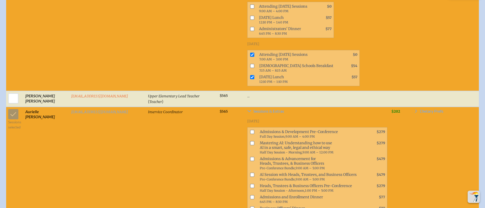
scroll to position [3820, 0]
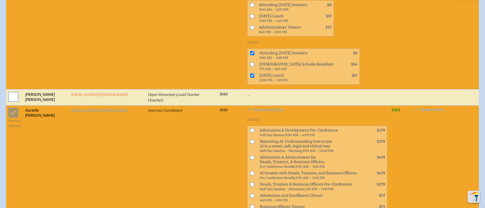
click at [11, 91] on input "checkbox" at bounding box center [13, 97] width 13 height 13
checkbox input "true"
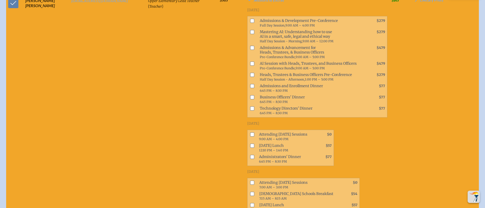
scroll to position [3897, 0]
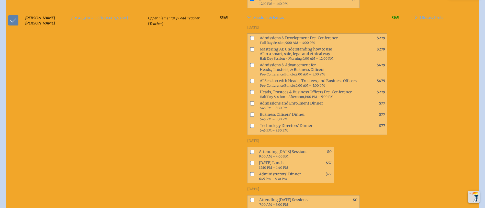
drag, startPoint x: 225, startPoint y: 126, endPoint x: 226, endPoint y: 133, distance: 7.0
click at [250, 198] on input "checkbox" at bounding box center [252, 200] width 4 height 4
checkbox input "true"
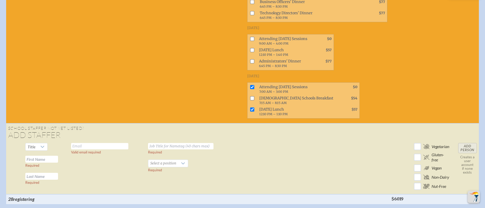
scroll to position [6503, 0]
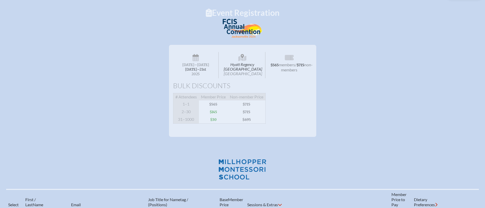
scroll to position [77, 0]
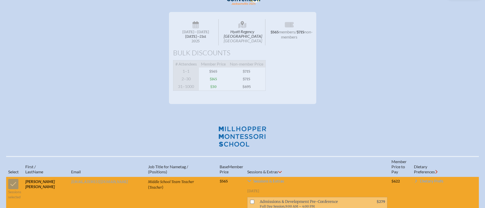
click at [213, 90] on span "$30" at bounding box center [213, 87] width 29 height 8
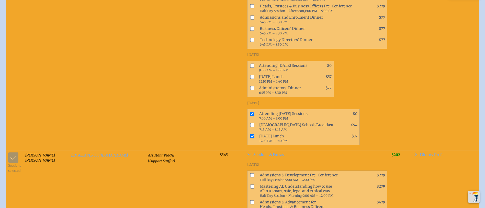
scroll to position [4882, 0]
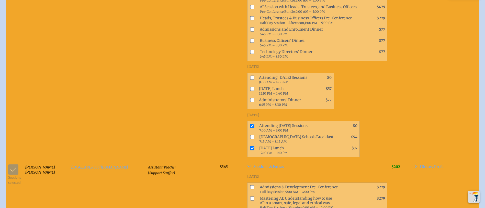
click at [396, 165] on span "$202" at bounding box center [395, 167] width 9 height 4
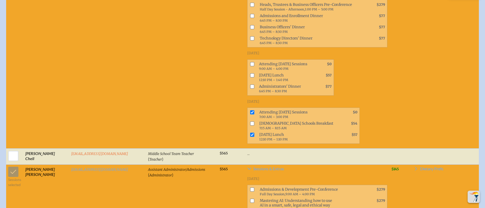
scroll to position [1279, 0]
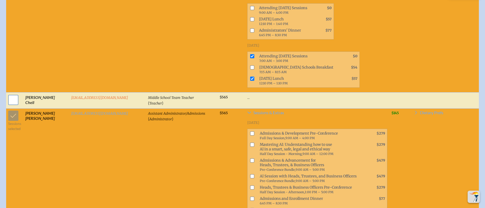
click at [10, 94] on input "checkbox" at bounding box center [13, 100] width 13 height 13
checkbox input "true"
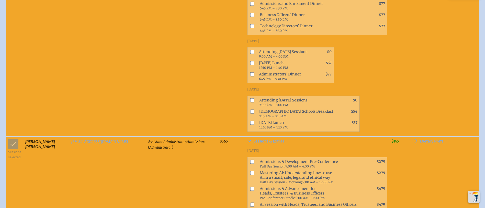
scroll to position [1471, 0]
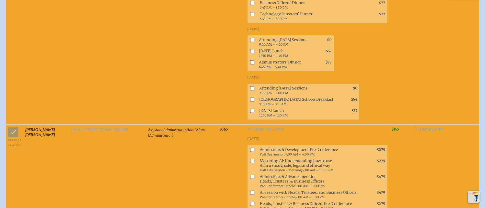
click at [250, 86] on input "checkbox" at bounding box center [252, 88] width 4 height 4
checkbox input "true"
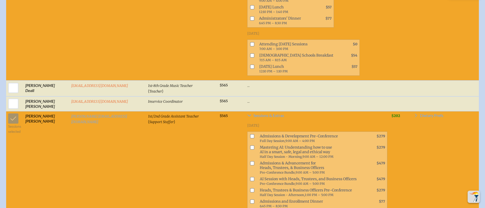
scroll to position [1739, 0]
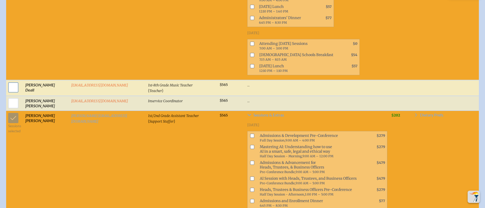
click at [9, 81] on input "checkbox" at bounding box center [13, 87] width 13 height 13
checkbox input "true"
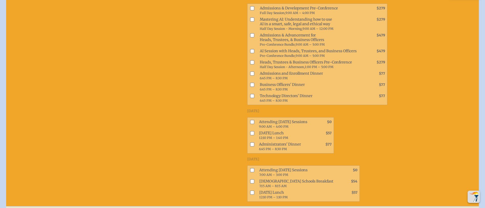
scroll to position [1854, 0]
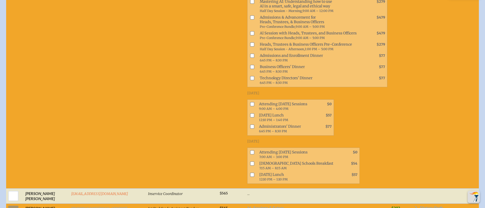
click at [250, 150] on input "checkbox" at bounding box center [252, 152] width 4 height 4
checkbox input "true"
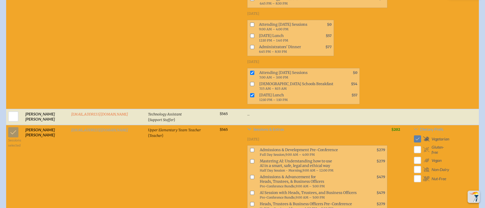
scroll to position [2851, 0]
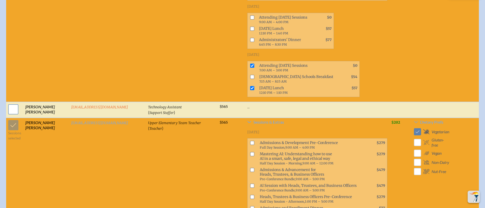
click at [13, 103] on input "checkbox" at bounding box center [13, 109] width 13 height 13
checkbox input "true"
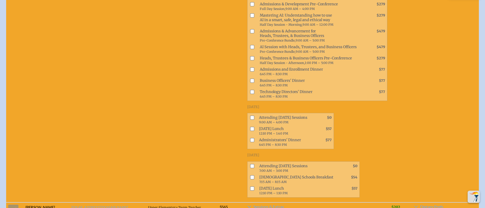
scroll to position [3004, 0]
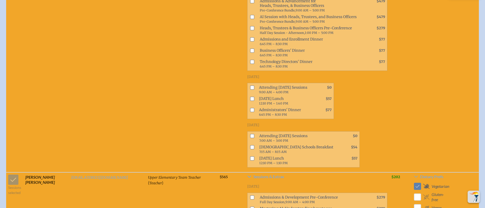
click at [250, 134] on input "checkbox" at bounding box center [252, 136] width 4 height 4
checkbox input "true"
click at [99, 65] on td "fferrernegron@millhopper.com" at bounding box center [107, 61] width 77 height 224
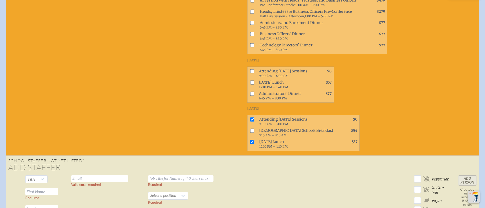
scroll to position [7104, 0]
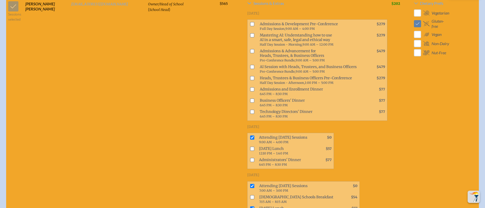
scroll to position [5097, 0]
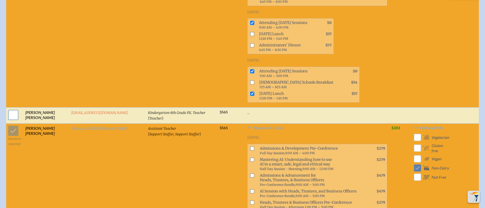
click at [11, 109] on input "checkbox" at bounding box center [13, 115] width 13 height 13
checkbox input "true"
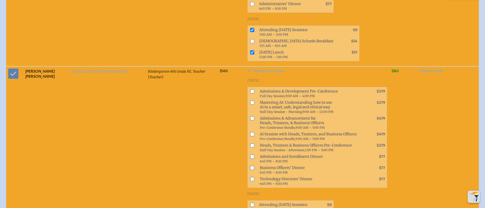
scroll to position [5250, 0]
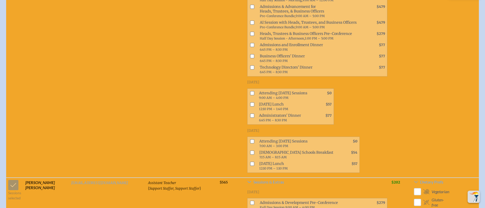
click at [250, 140] on input "checkbox" at bounding box center [252, 142] width 4 height 4
checkbox input "true"
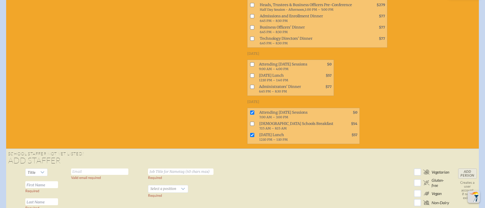
scroll to position [7319, 0]
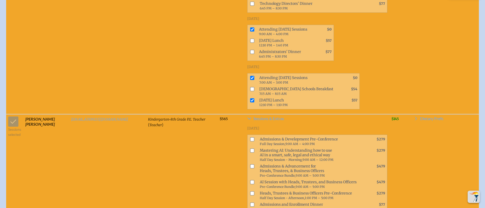
scroll to position [5060, 0]
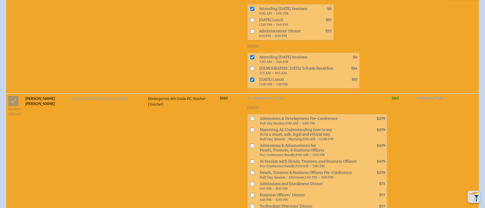
scroll to position [5099, 0]
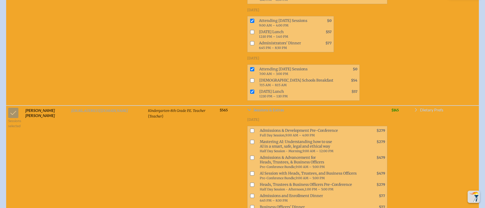
click at [435, 108] on span "Dietary Prefs" at bounding box center [431, 110] width 23 height 4
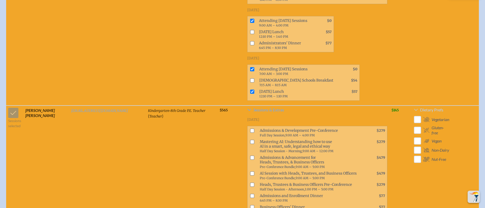
click at [435, 108] on span "Dietary Prefs" at bounding box center [431, 110] width 23 height 4
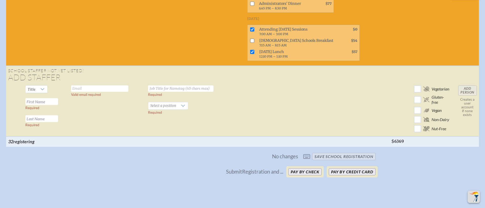
scroll to position [7396, 0]
